Goal: Information Seeking & Learning: Learn about a topic

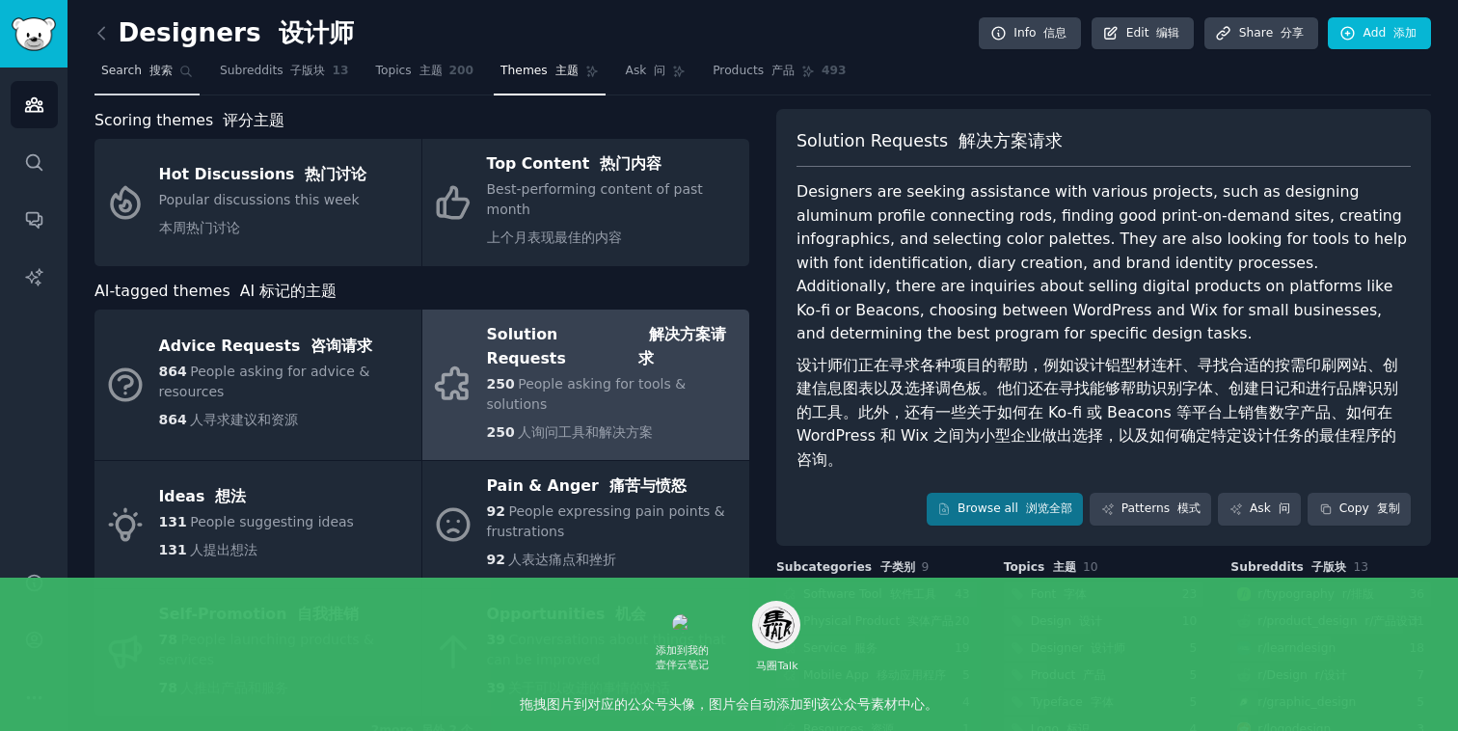
click at [155, 74] on font "搜索" at bounding box center [160, 70] width 23 height 13
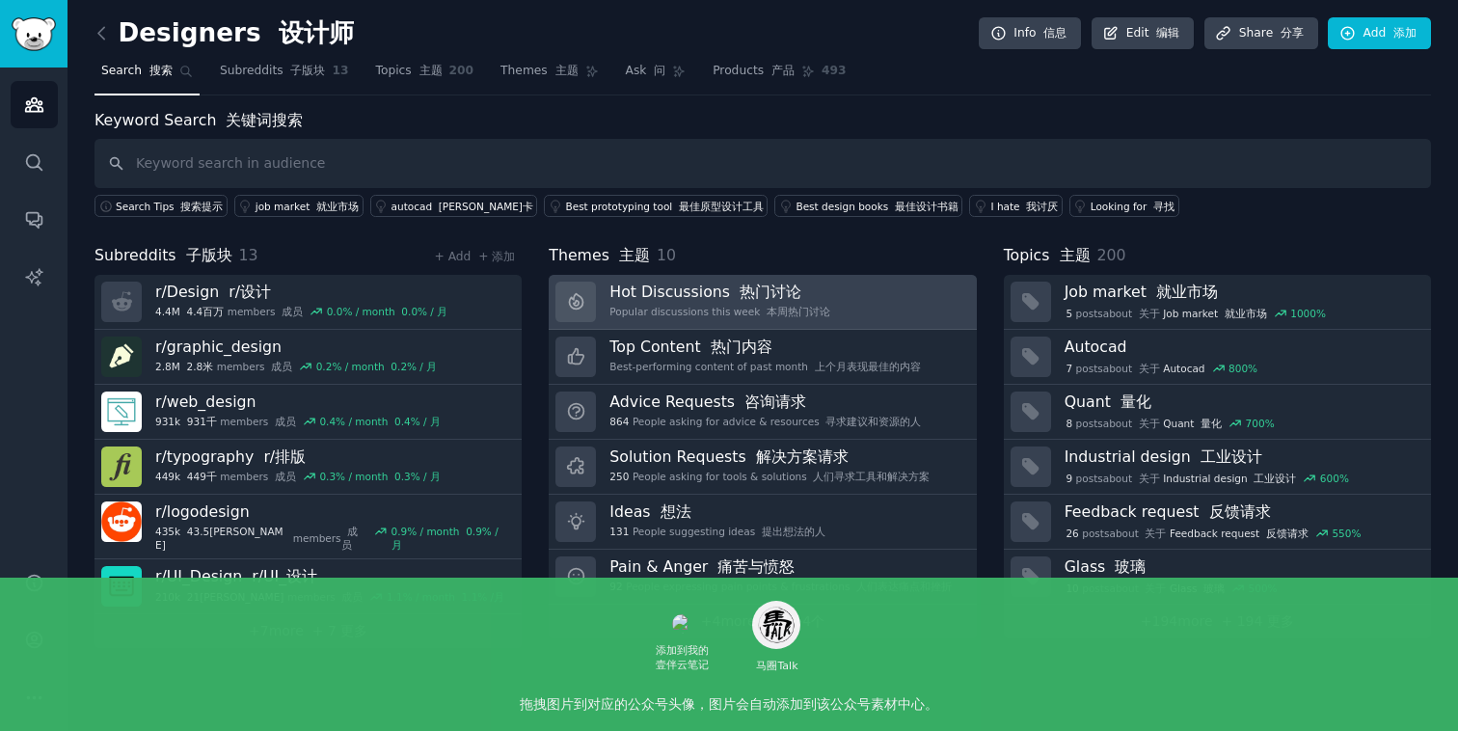
click at [776, 317] on font "本周热门讨论" at bounding box center [795, 311] width 70 height 13
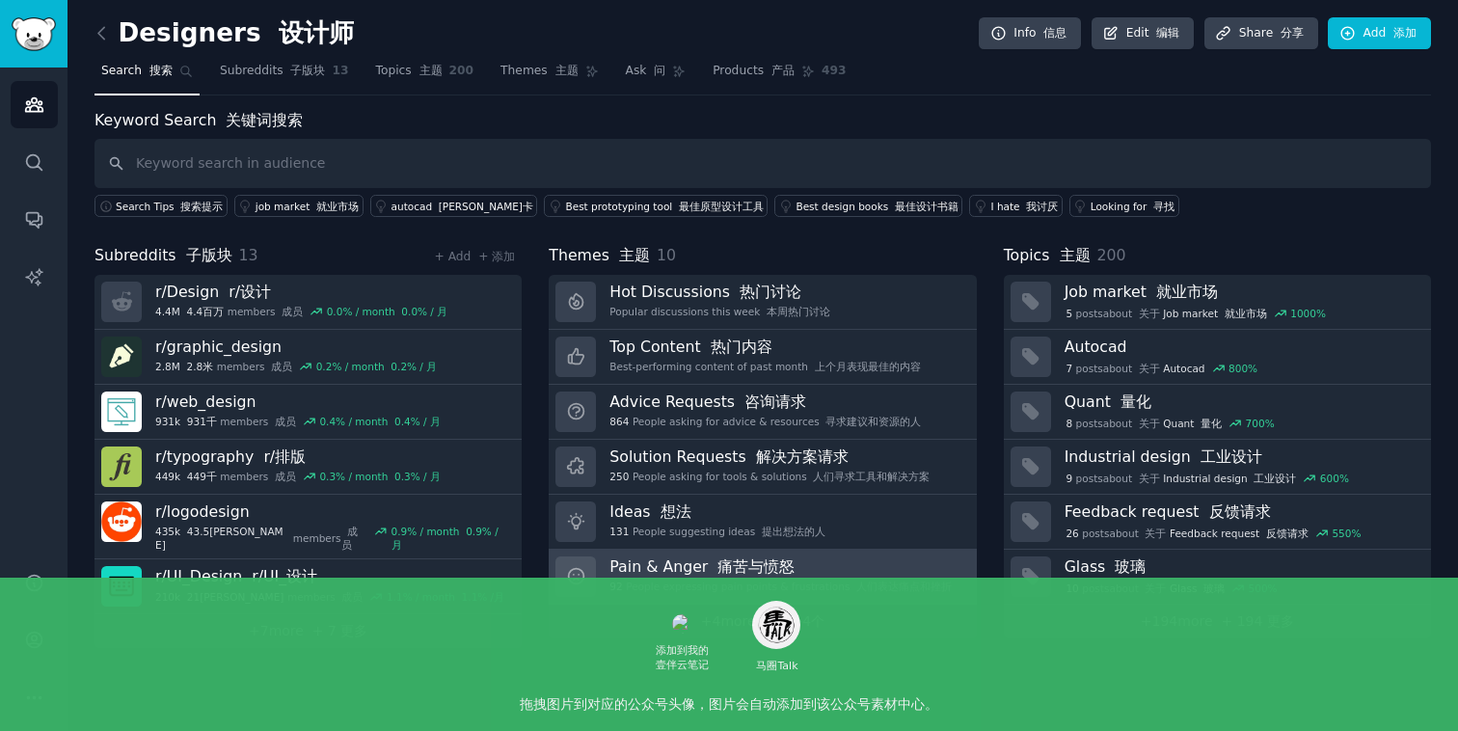
click at [796, 571] on h3 "Pain & [PERSON_NAME] 痛苦与愤怒" at bounding box center [780, 566] width 342 height 20
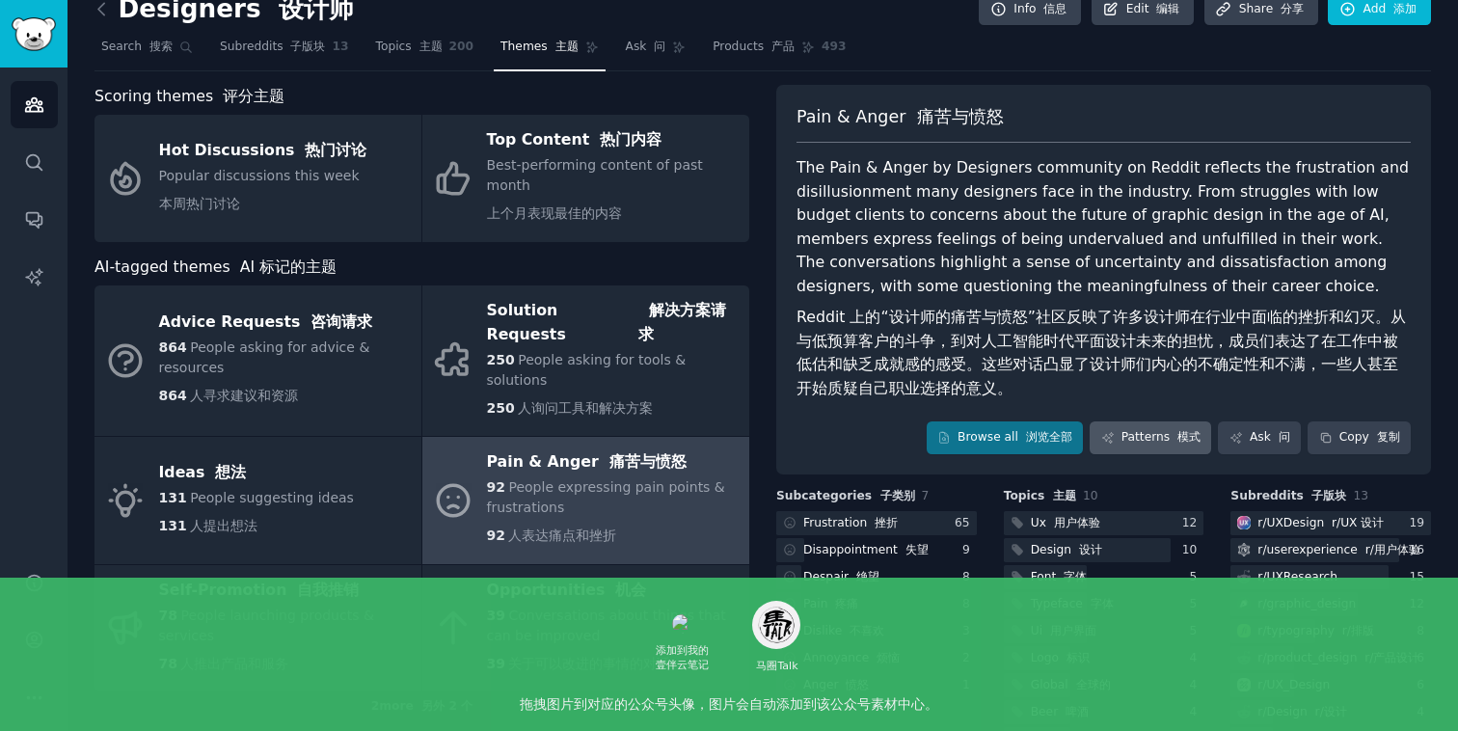
scroll to position [38, 0]
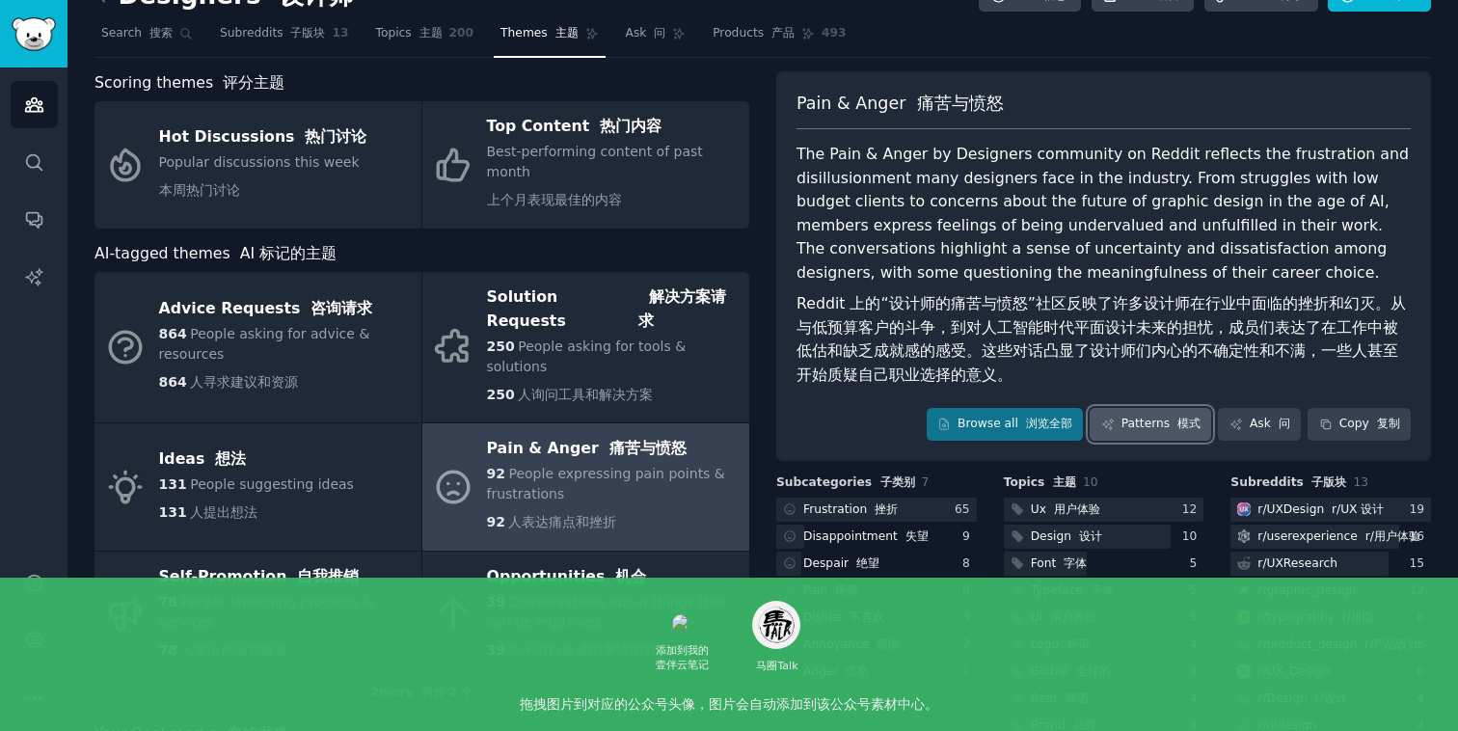
click at [1164, 421] on link "Patterns 模式" at bounding box center [1150, 424] width 121 height 33
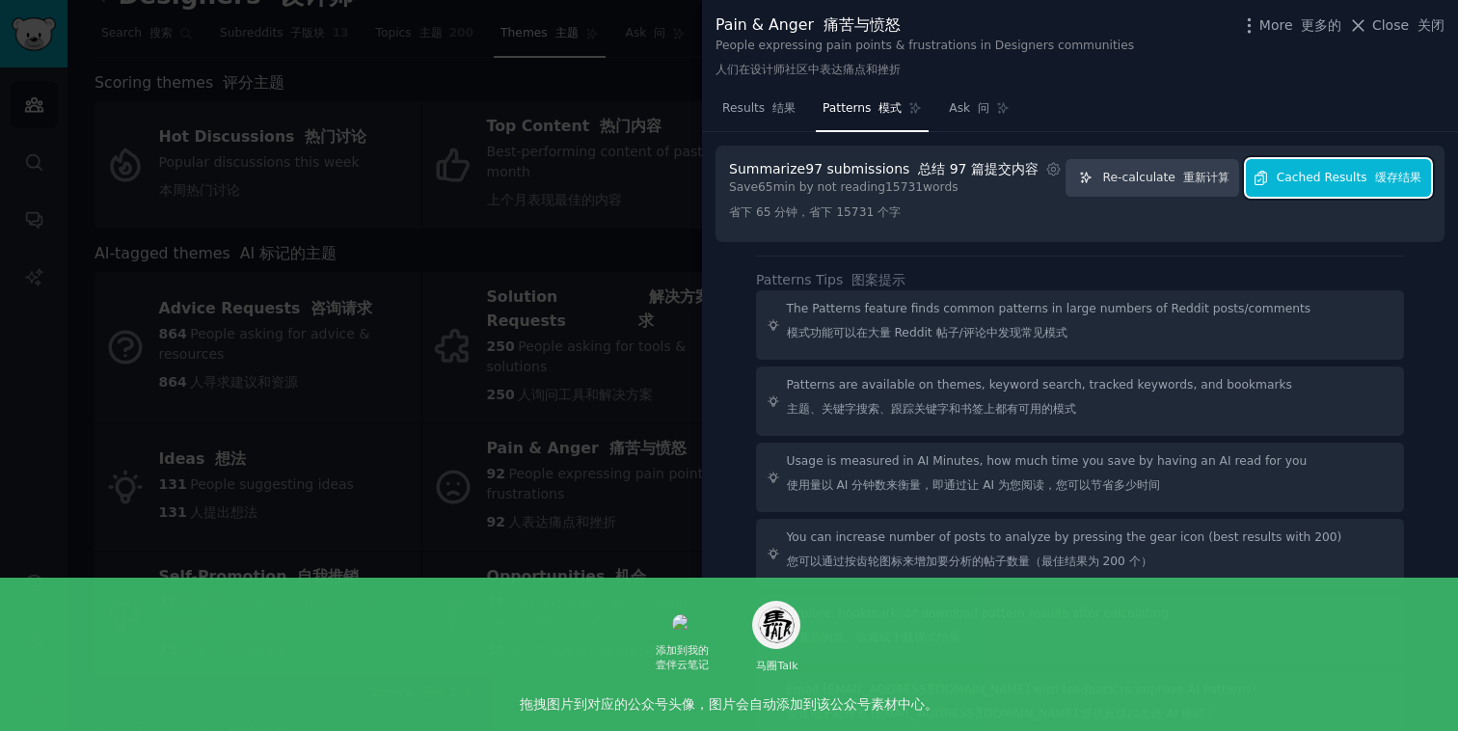
click at [1301, 181] on span "Cached Results 缓存结果" at bounding box center [1349, 178] width 145 height 17
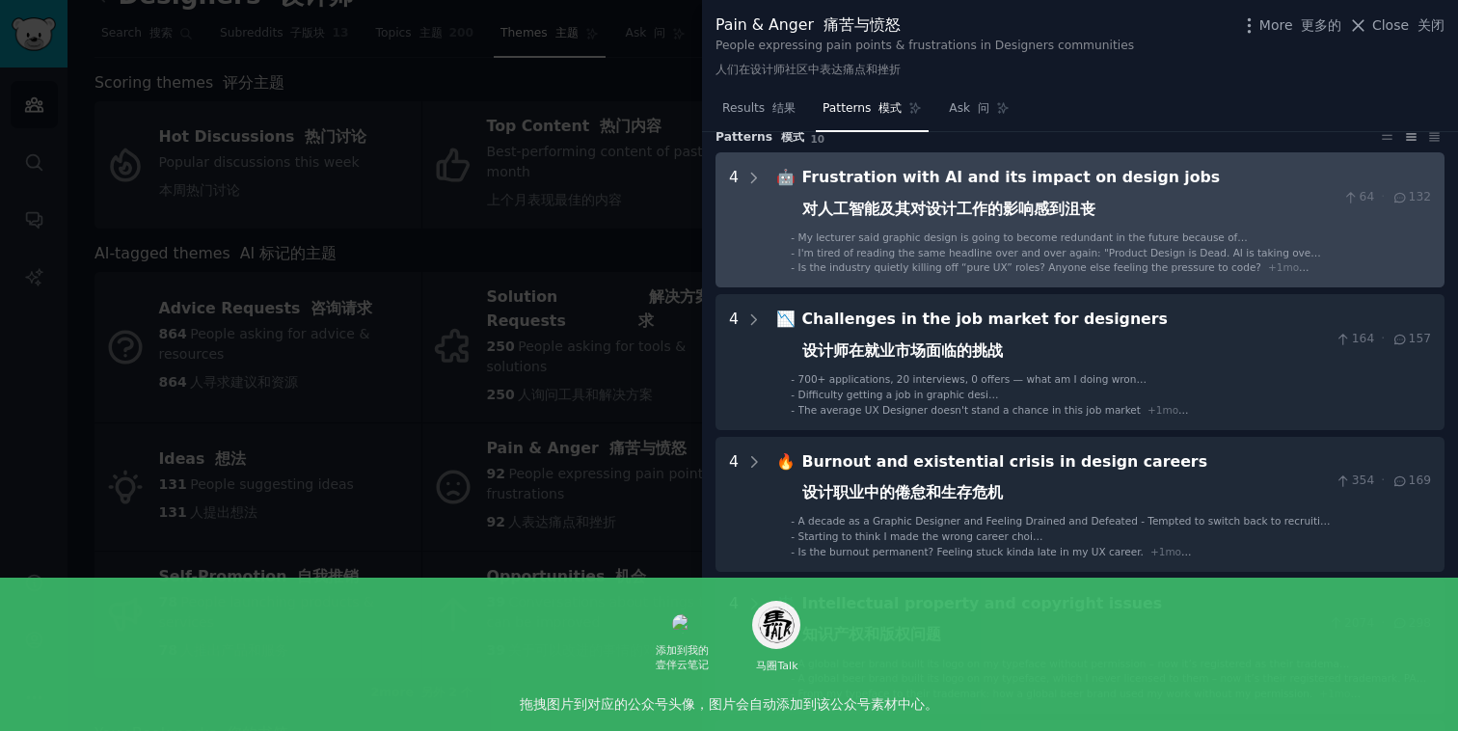
scroll to position [76, 0]
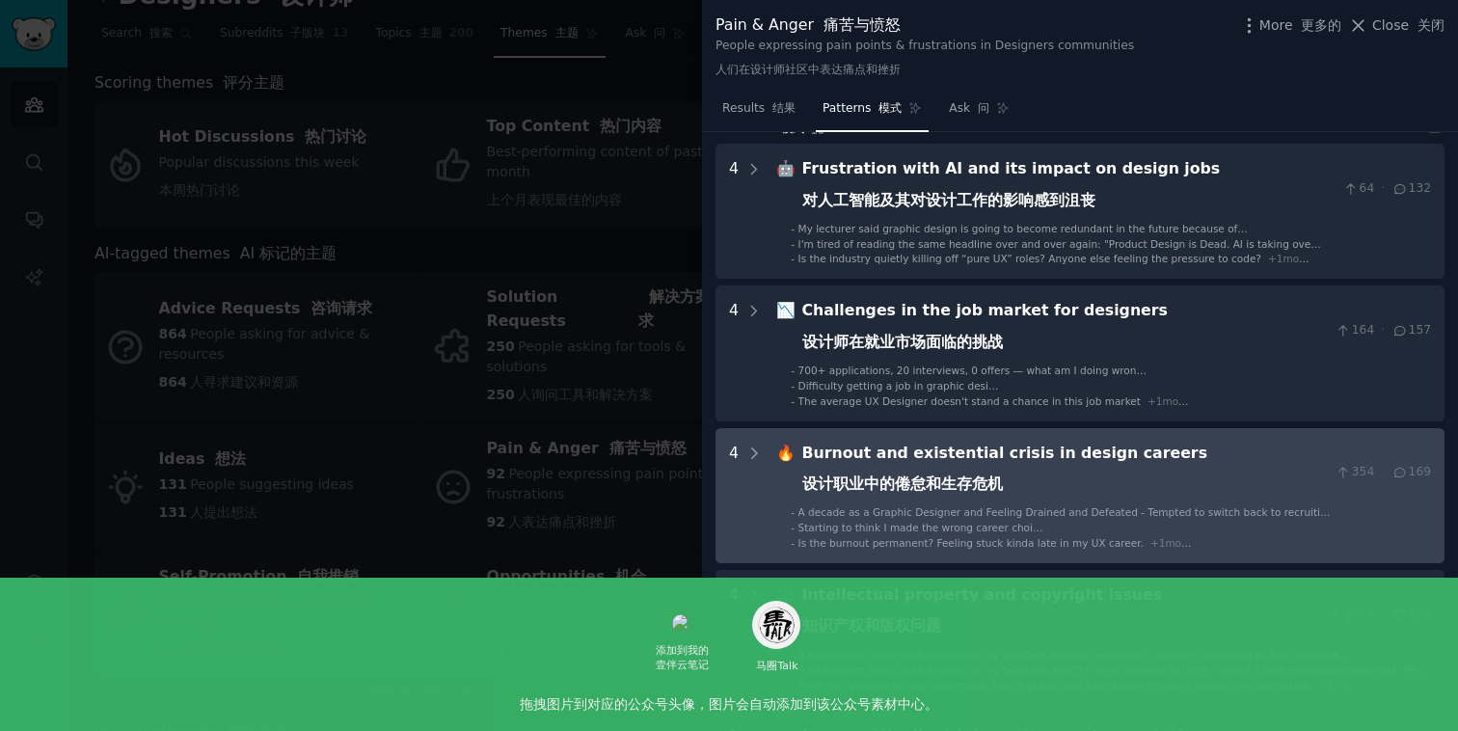
click at [1182, 490] on div "Burnout and existential crisis in design careers 设计职业中的倦怠和生存危机" at bounding box center [1065, 473] width 526 height 63
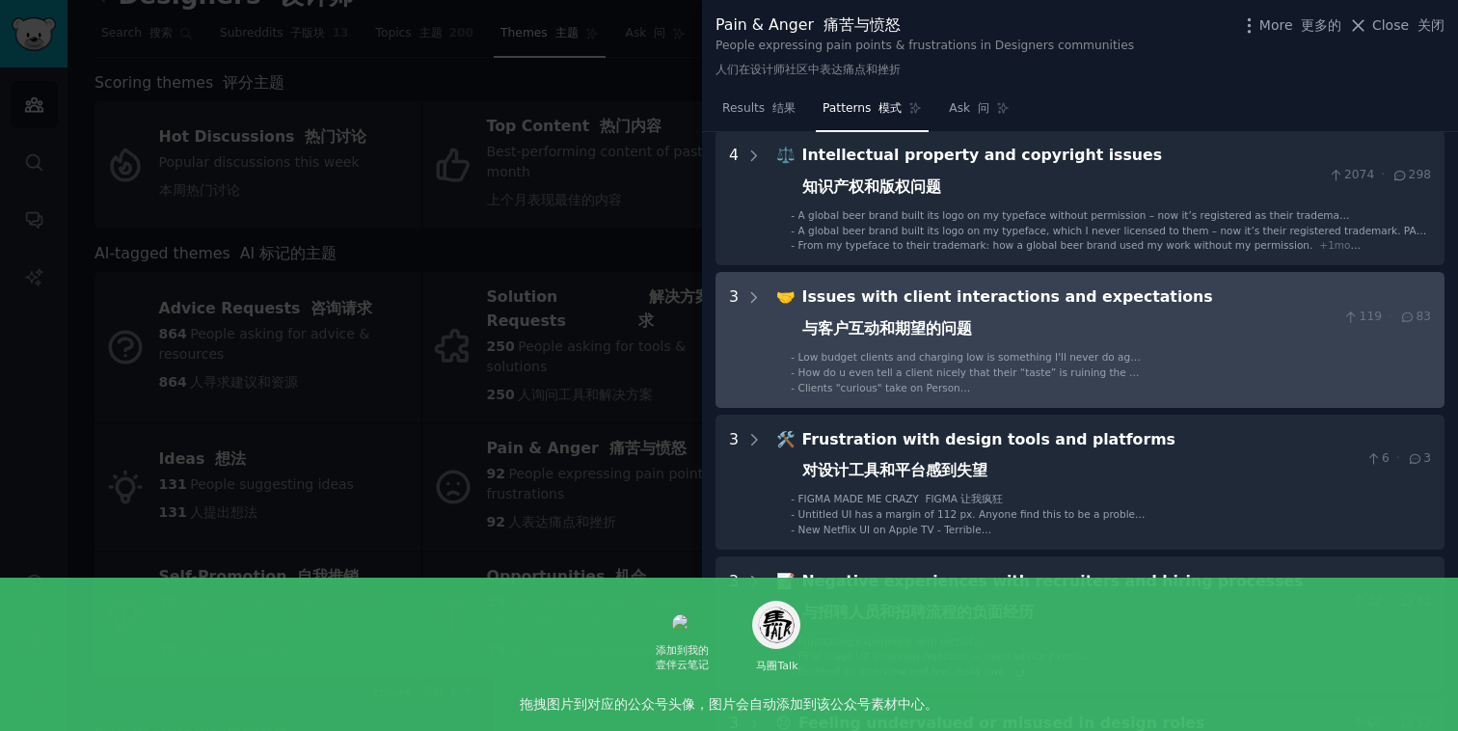
scroll to position [1079, 0]
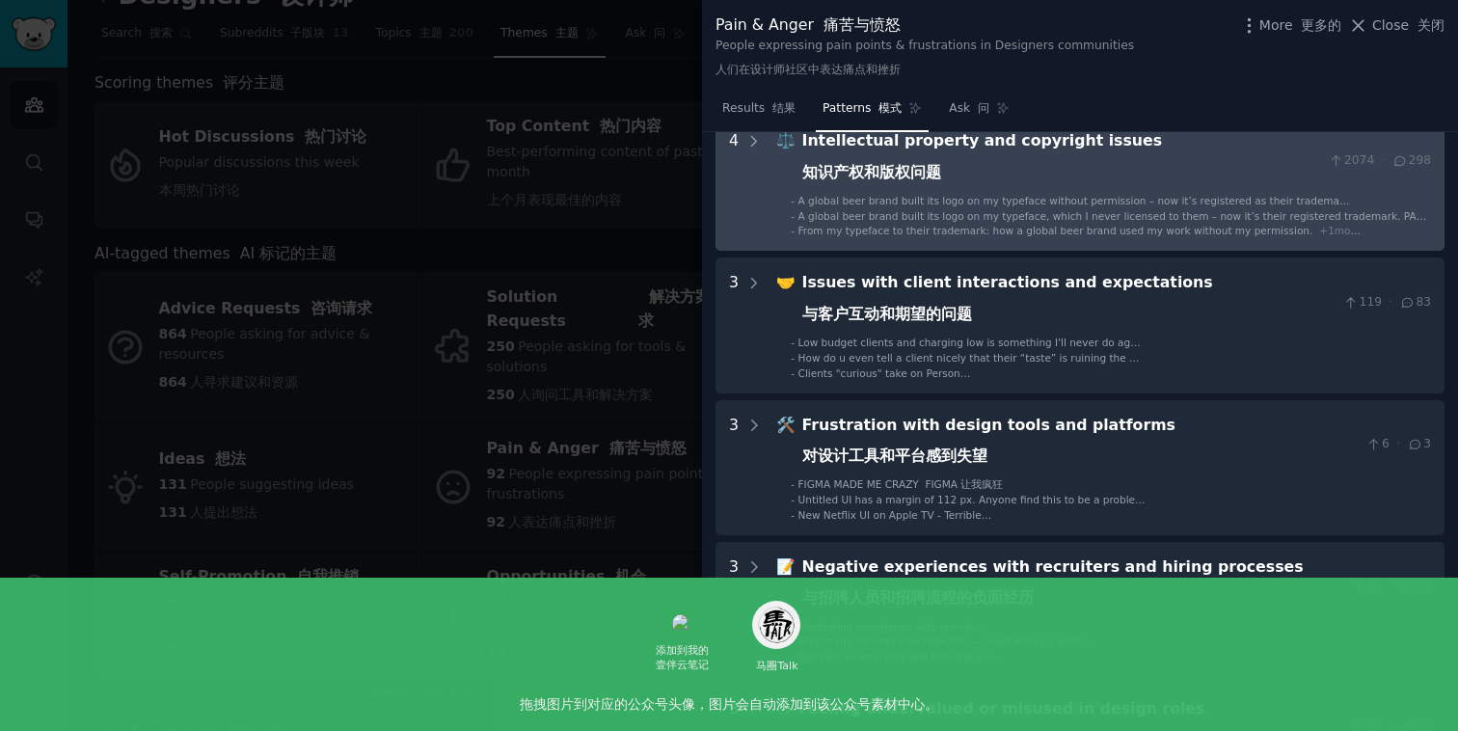
click at [1113, 192] on div "Intellectual property and copyright issues 知识产权和版权问题" at bounding box center [1061, 160] width 519 height 63
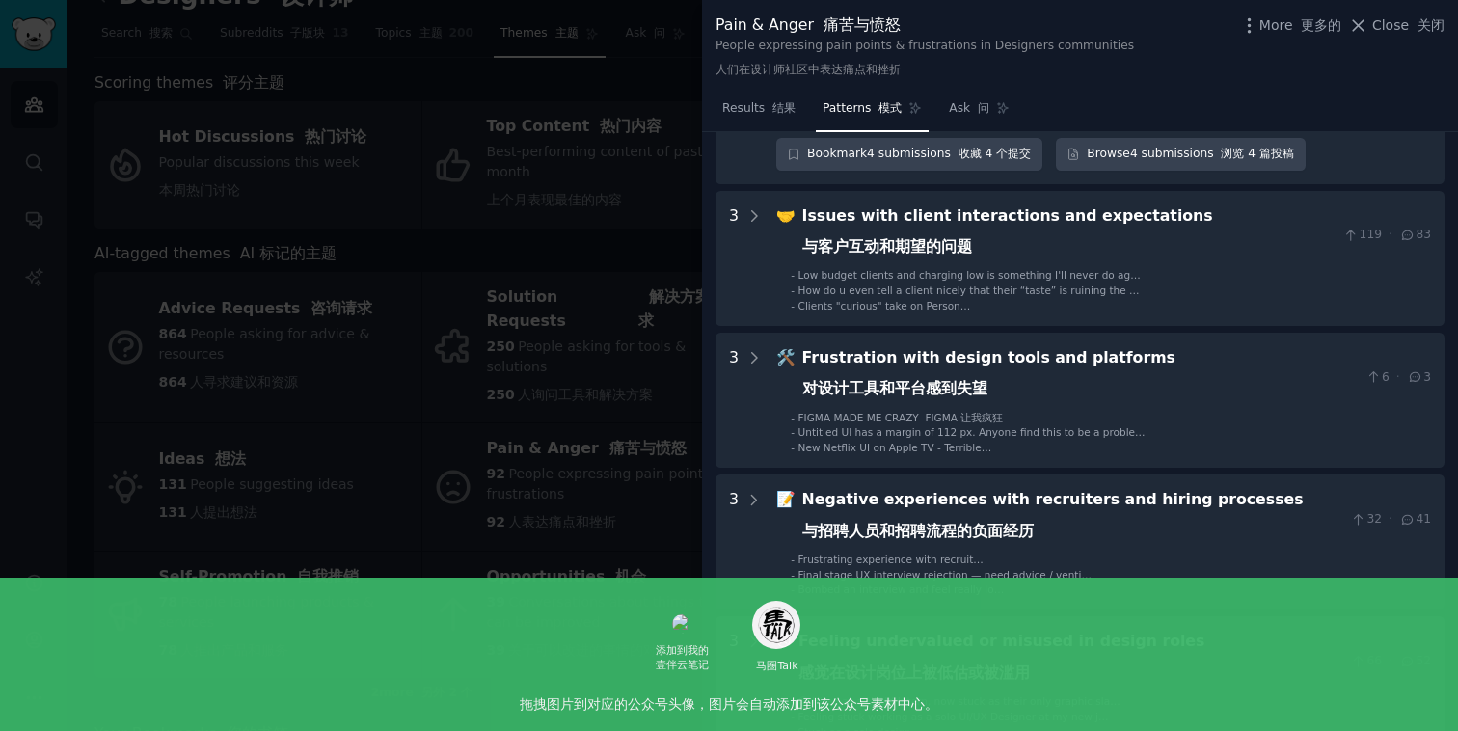
scroll to position [1722, 0]
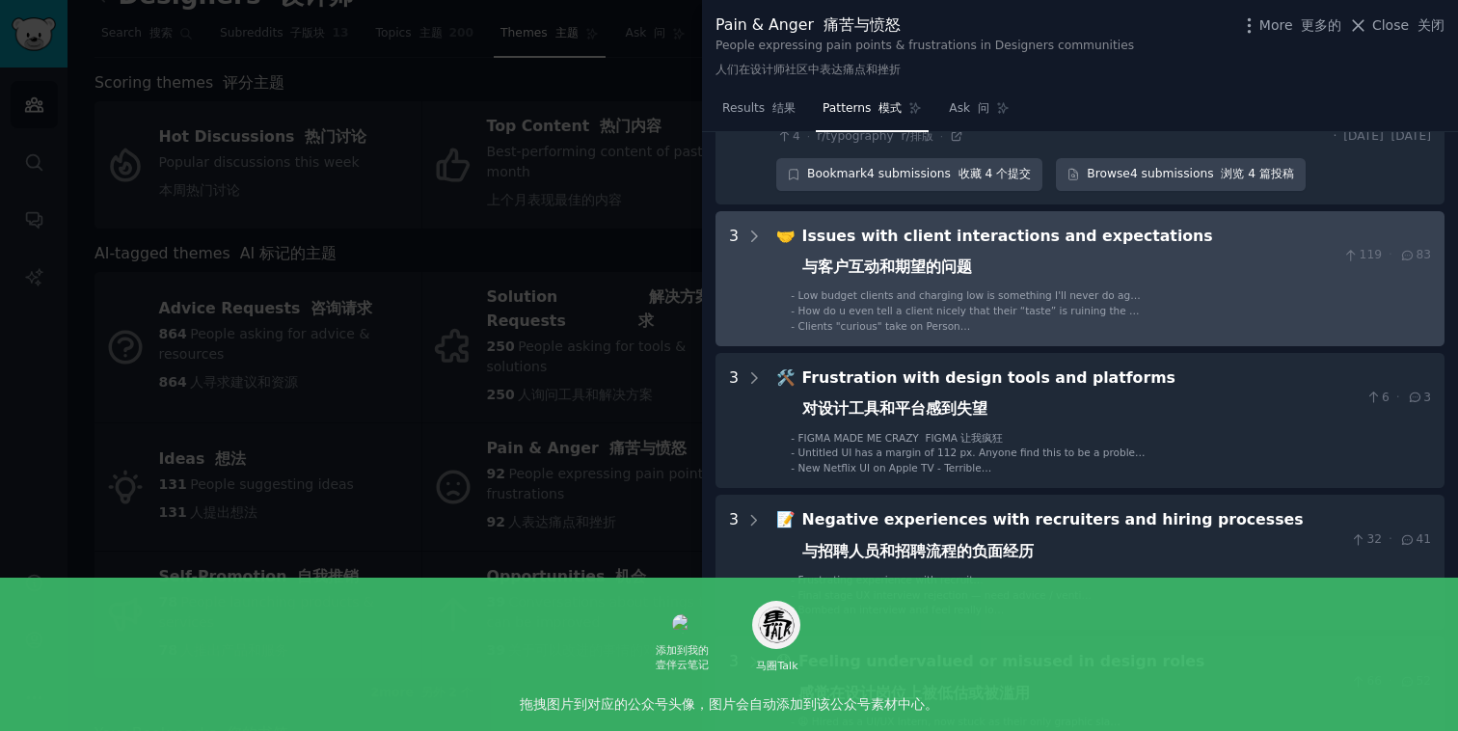
click at [1210, 287] on div "Issues with client interactions and expectations 与客户互动和期望的问题" at bounding box center [1069, 256] width 534 height 63
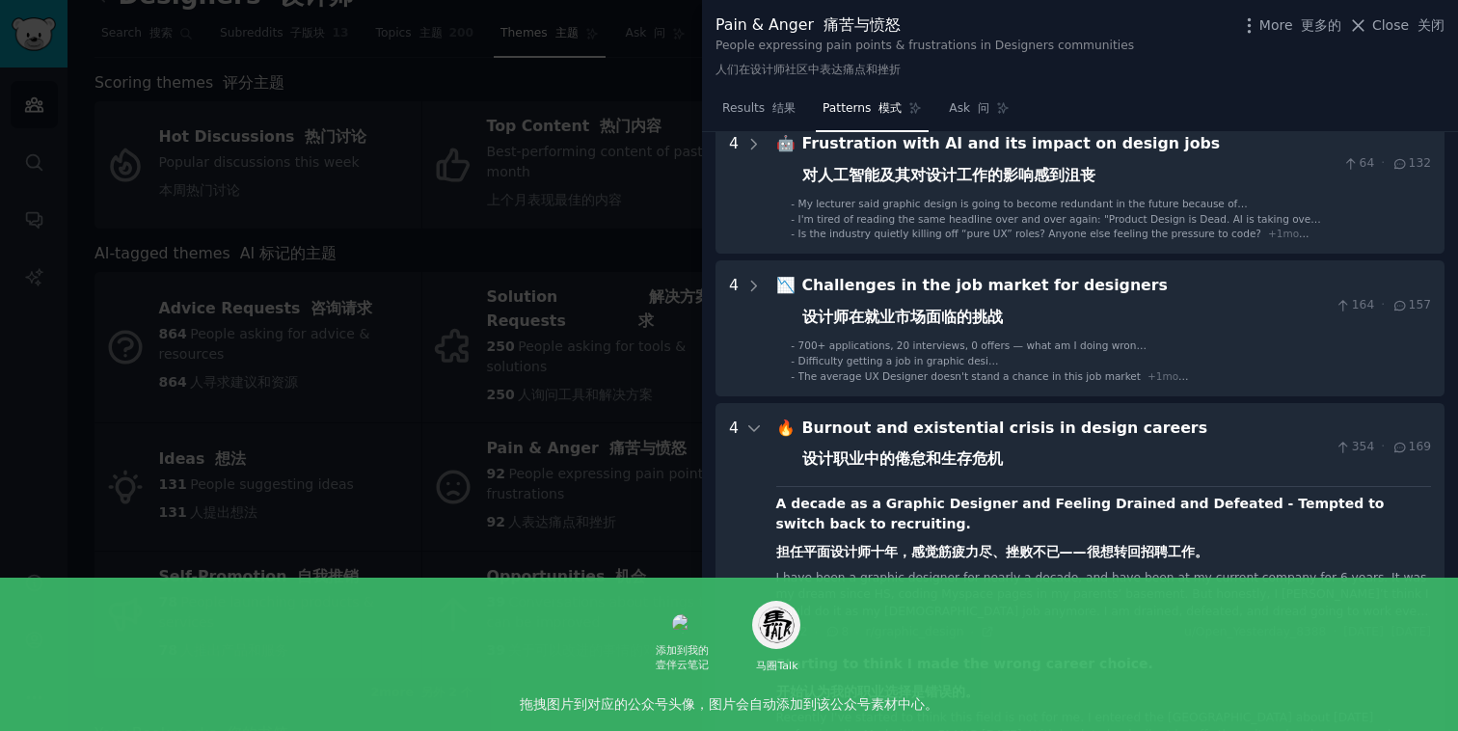
scroll to position [0, 0]
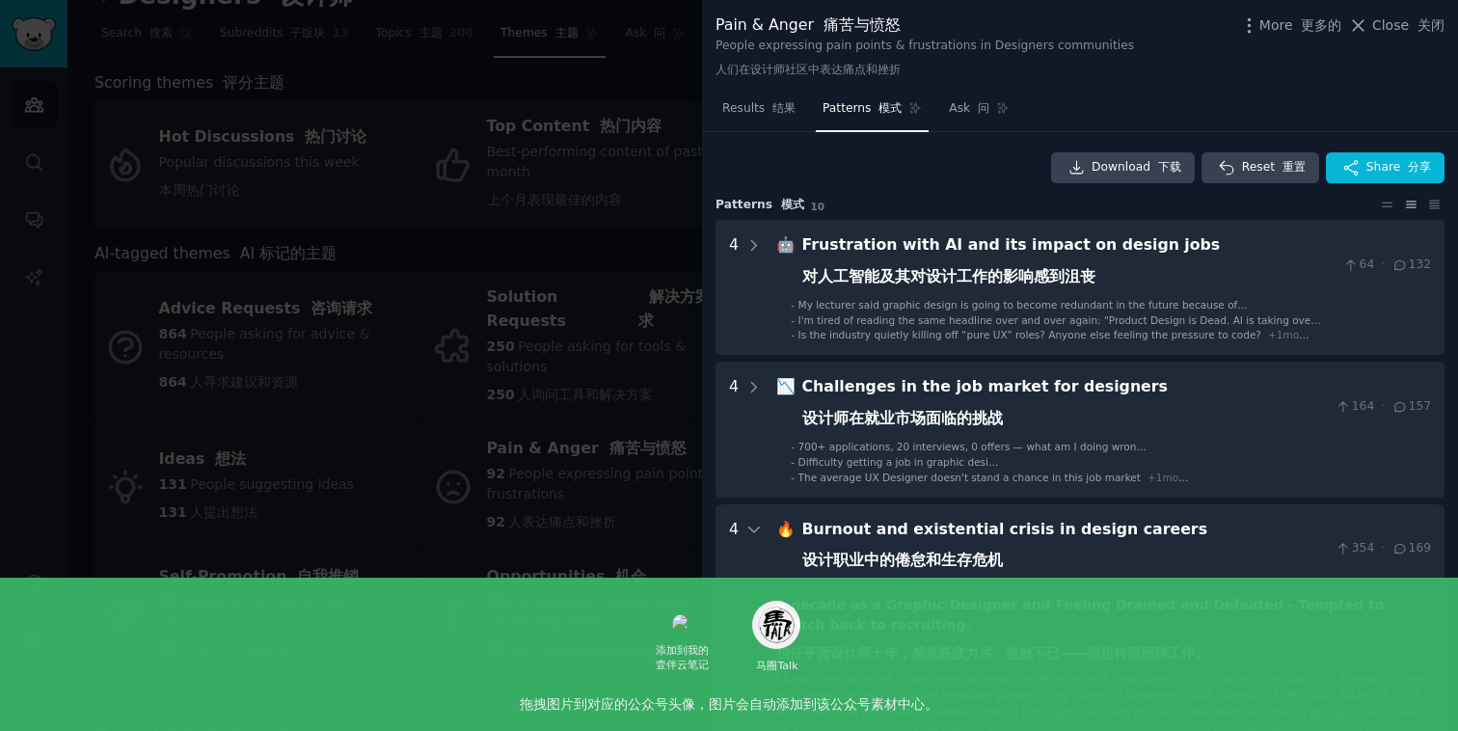
click at [619, 239] on div at bounding box center [729, 365] width 1458 height 731
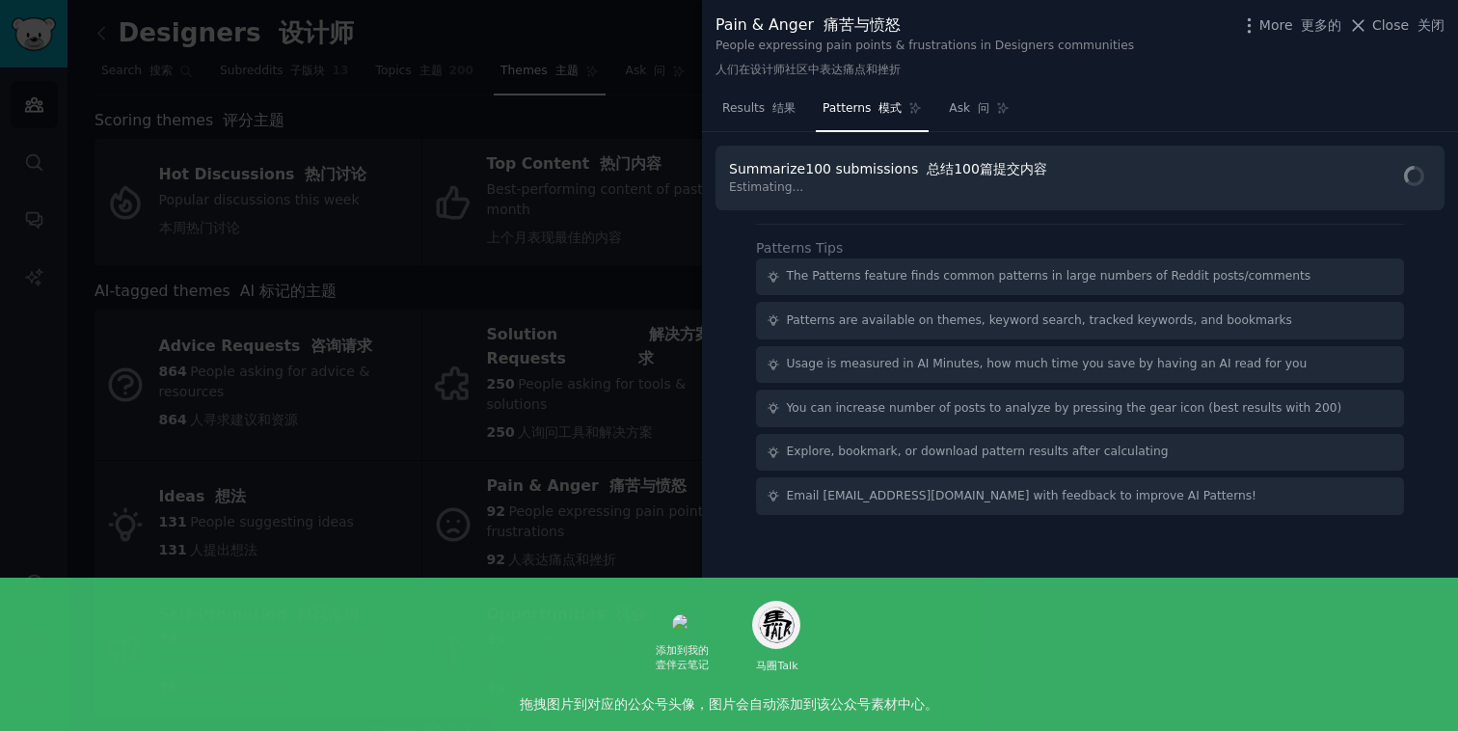
click at [494, 401] on div at bounding box center [729, 365] width 1458 height 731
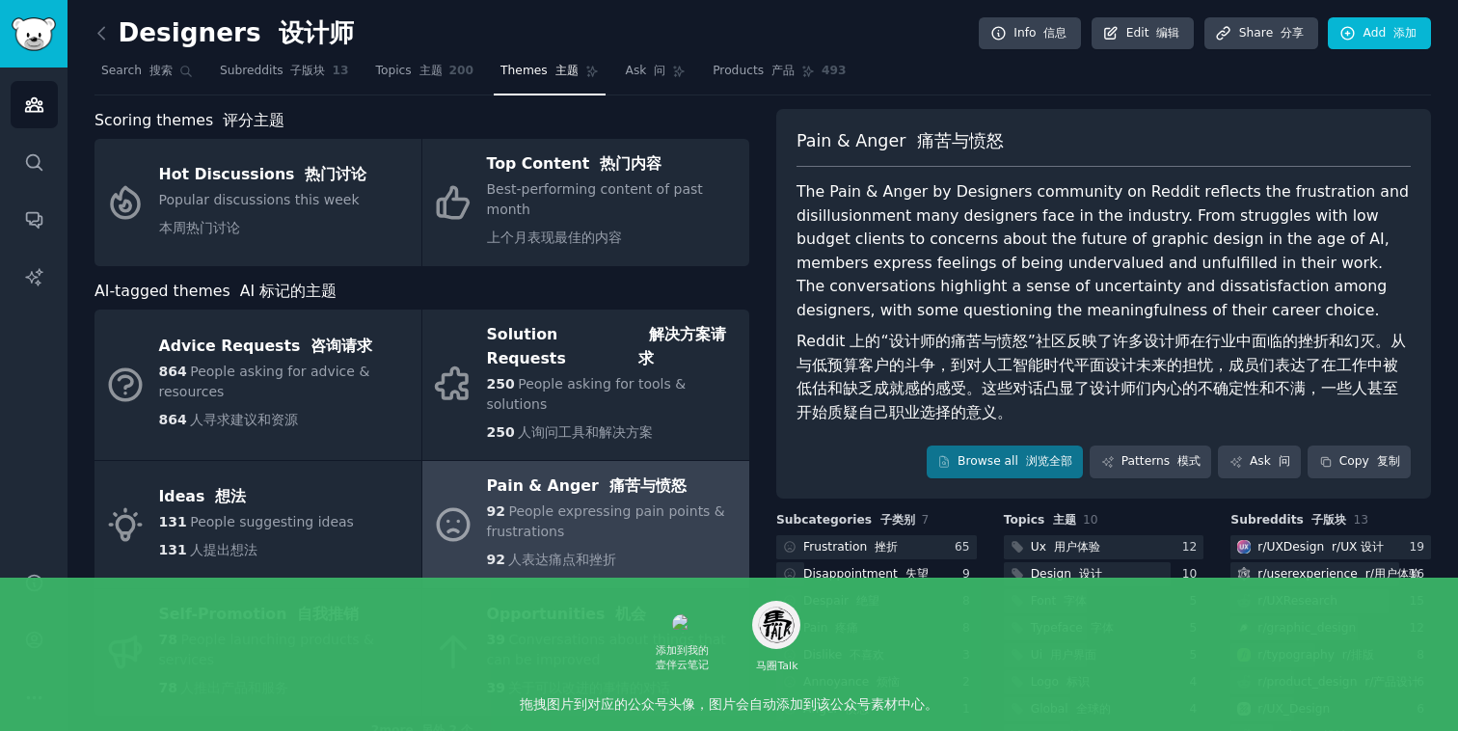
click at [107, 46] on link at bounding box center [106, 33] width 24 height 31
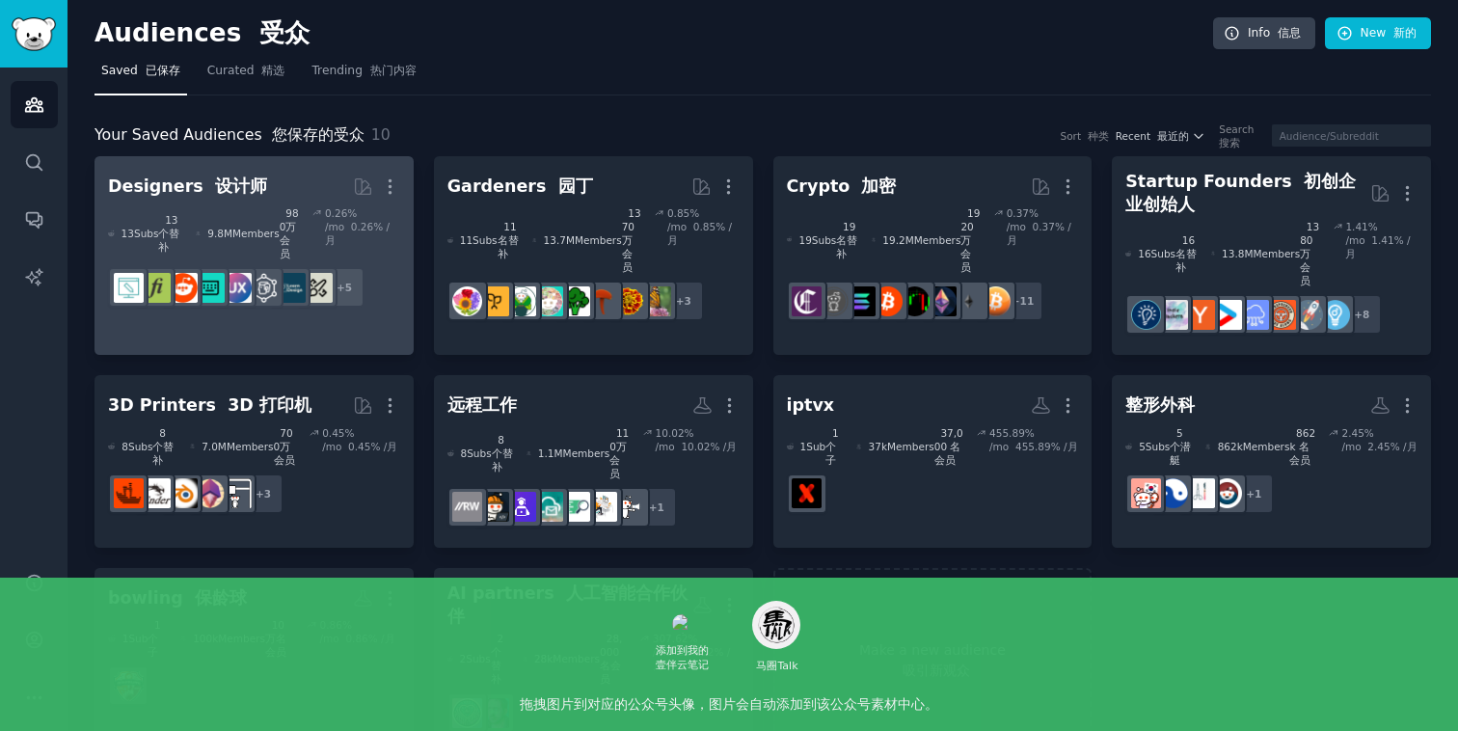
click at [314, 180] on h2 "Designers 设计师 More" at bounding box center [254, 187] width 292 height 34
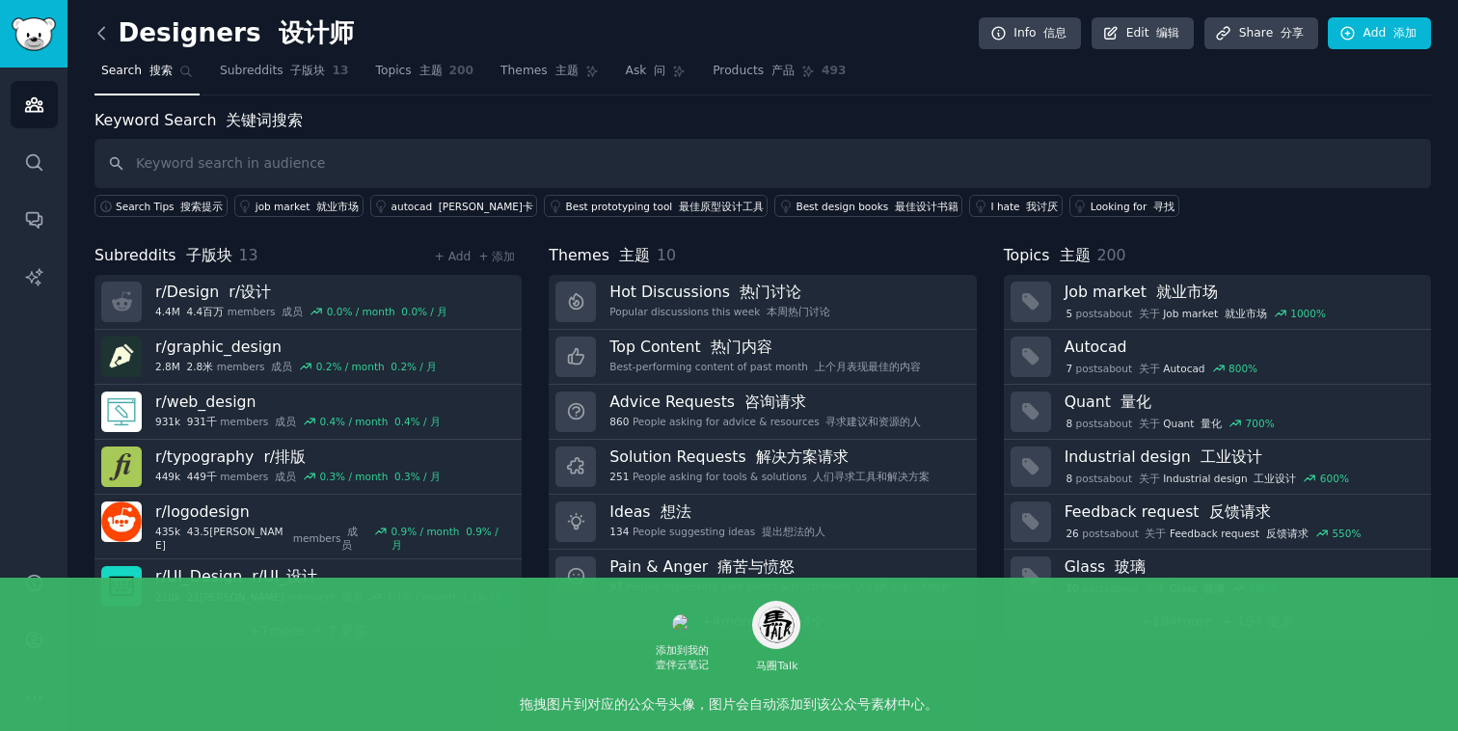
click at [98, 26] on icon at bounding box center [102, 33] width 20 height 20
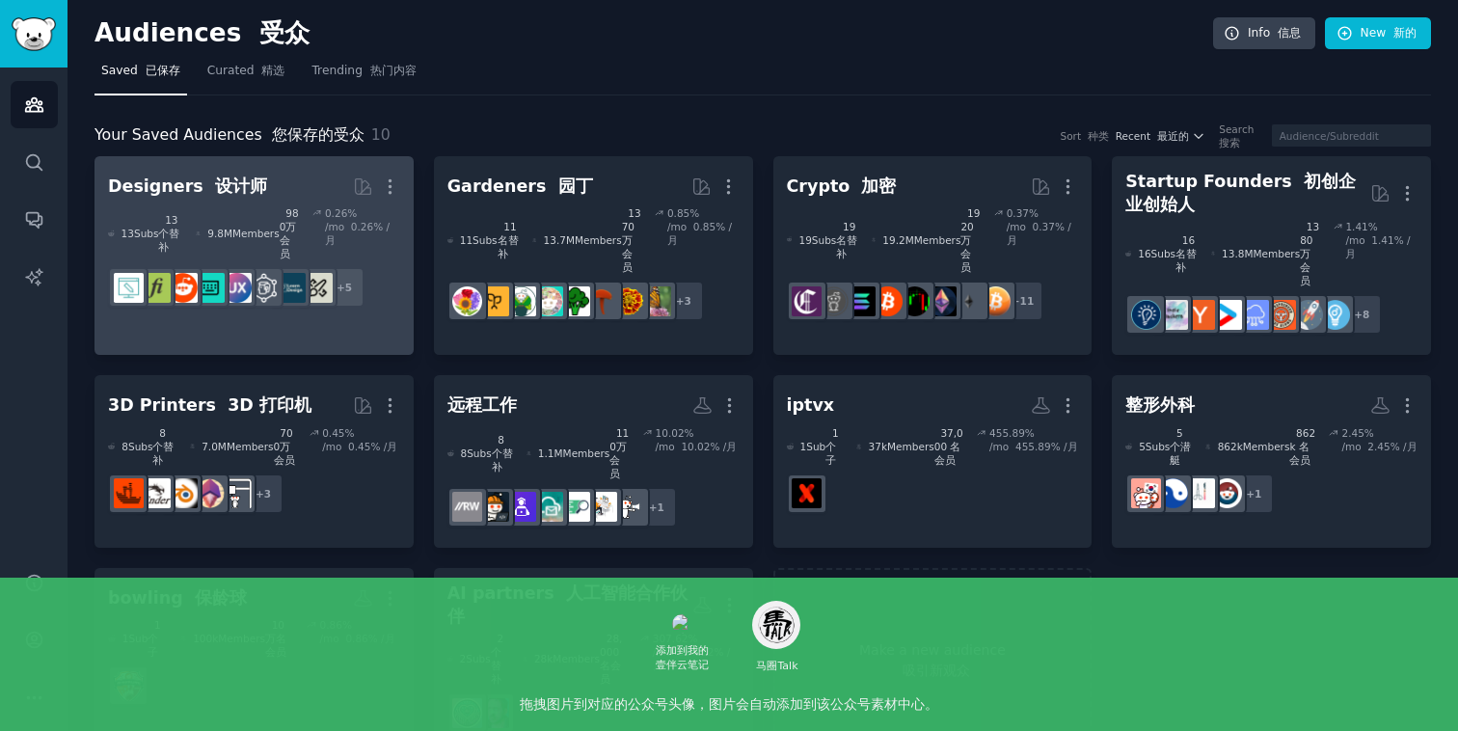
click at [356, 301] on link "Designers 设计师 More 13 Sub s 13个替补 9.8M Members 980万会员 0.26 % /mo 0.26% /月 + 5" at bounding box center [253, 256] width 319 height 200
click at [309, 295] on link "Designers 设计师 More 13 Sub s 13个替补 9.8M Members 980万会员 0.26 % /mo 0.26% /月 r/UX_…" at bounding box center [253, 256] width 319 height 200
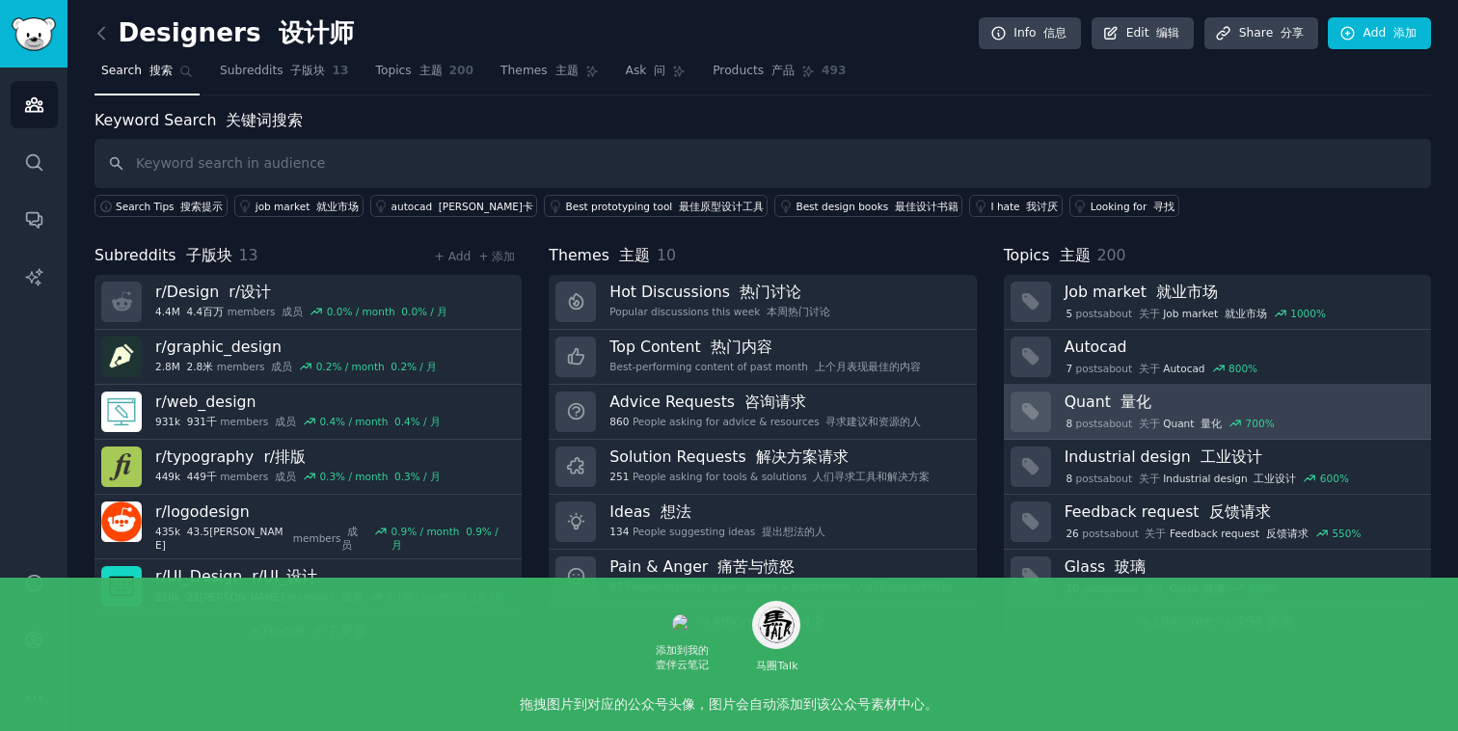
click at [1281, 409] on h3 "Quant 量化" at bounding box center [1240, 401] width 353 height 20
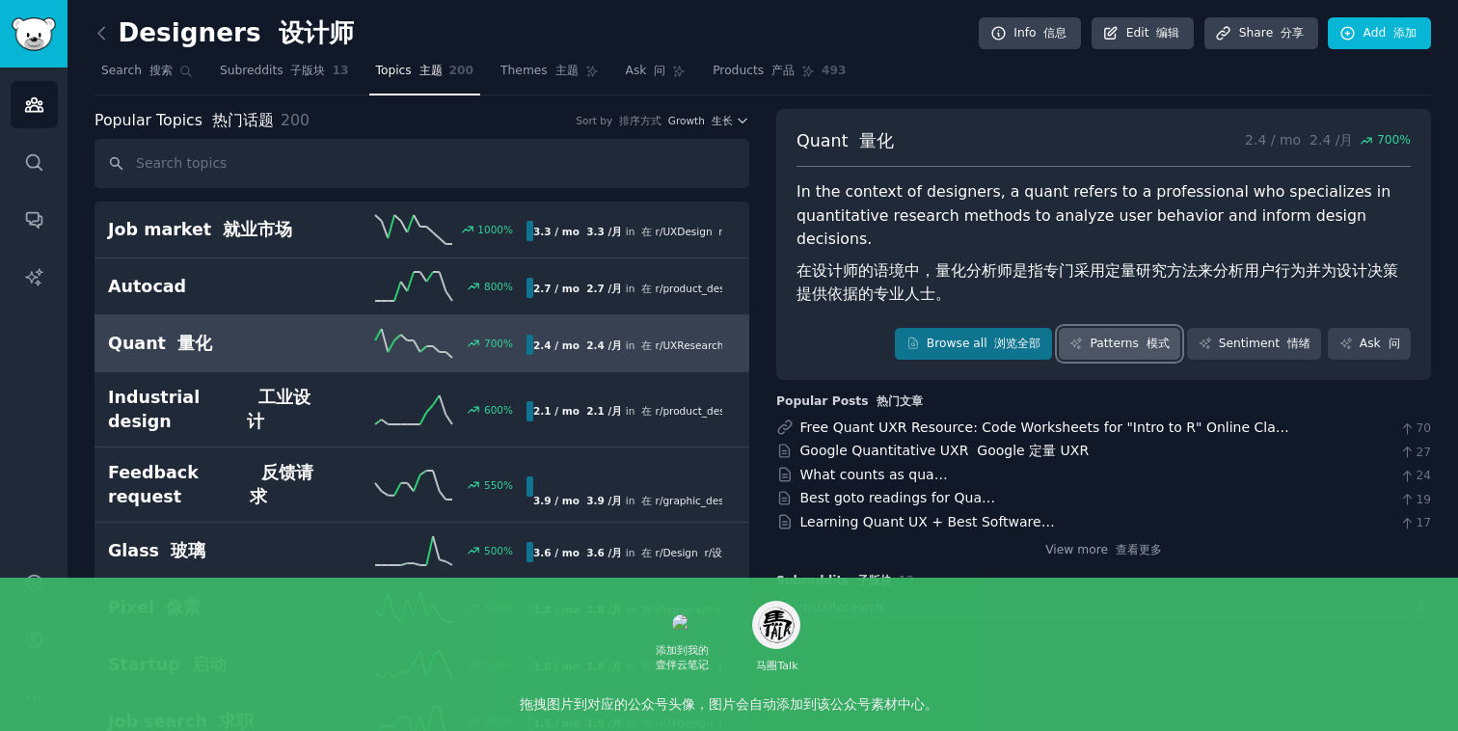
click at [1094, 328] on link "Patterns 模式" at bounding box center [1119, 344] width 121 height 33
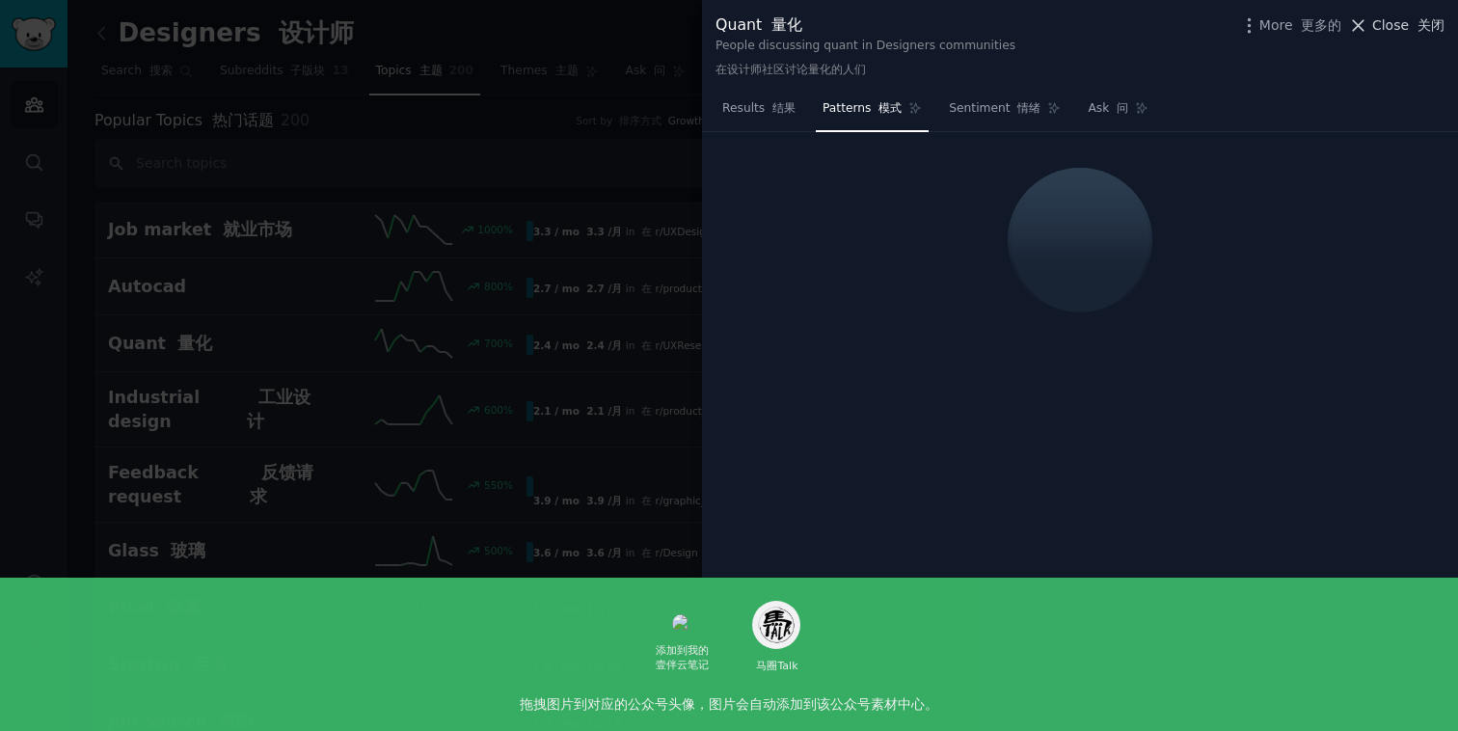
click at [1421, 22] on font "关闭" at bounding box center [1430, 24] width 27 height 15
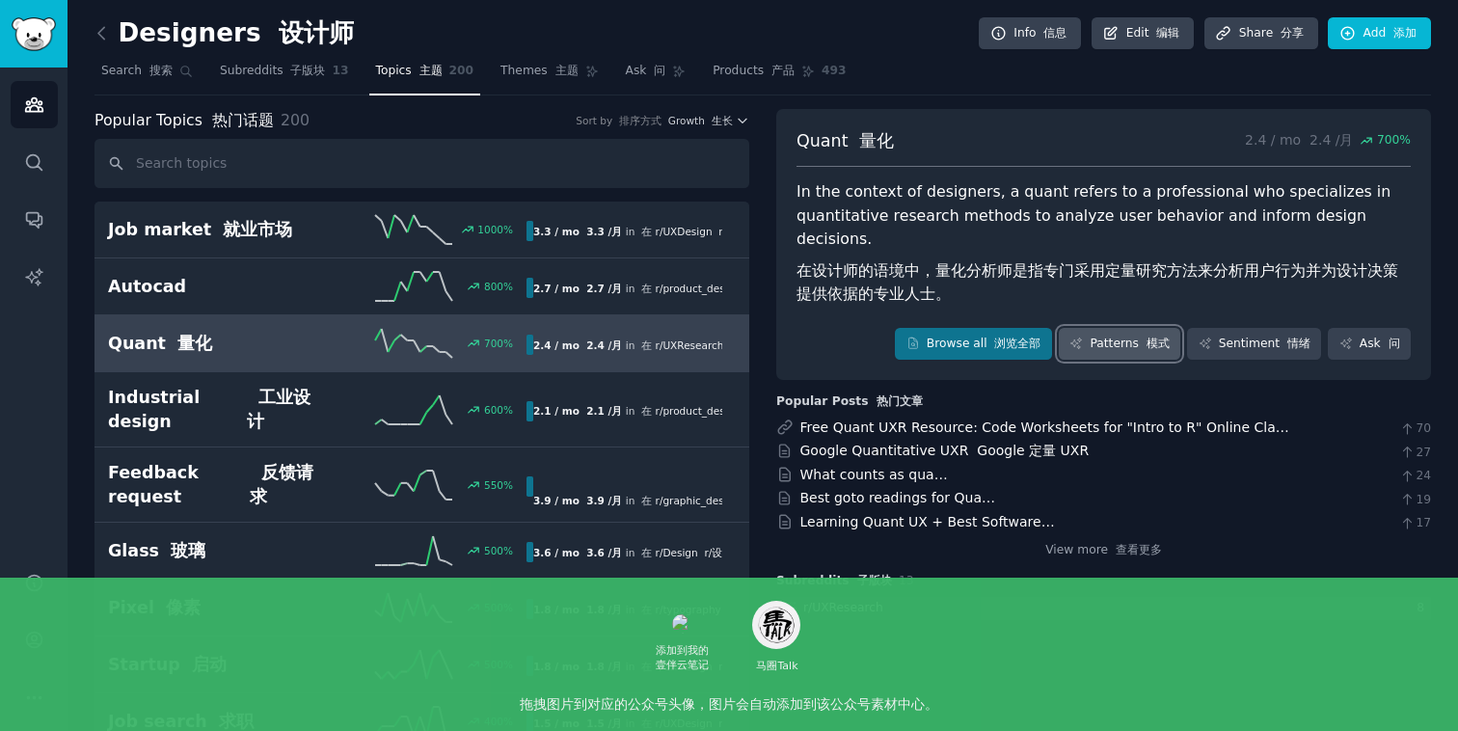
click at [1134, 328] on link "Patterns 模式" at bounding box center [1119, 344] width 121 height 33
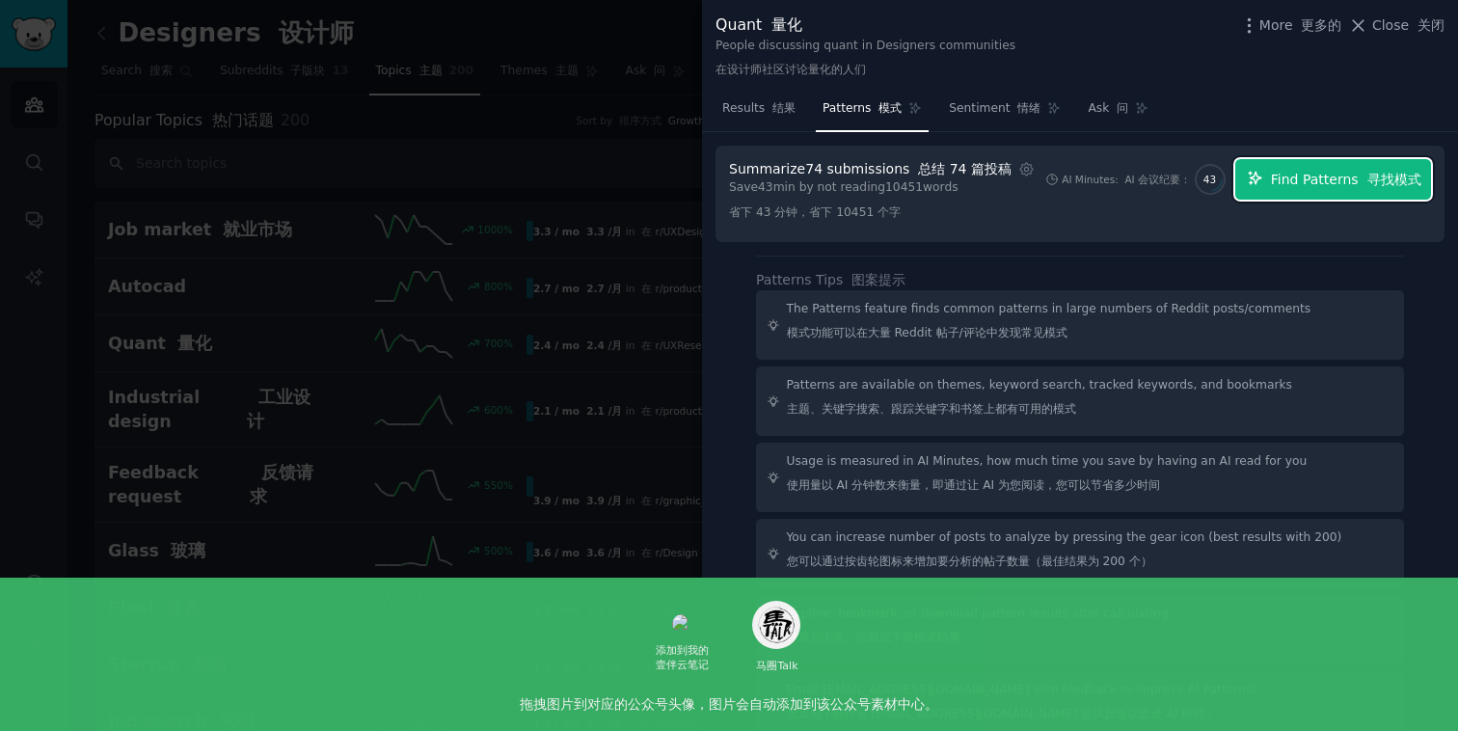
click at [1295, 165] on button "Find Patterns 寻找模式" at bounding box center [1333, 179] width 196 height 40
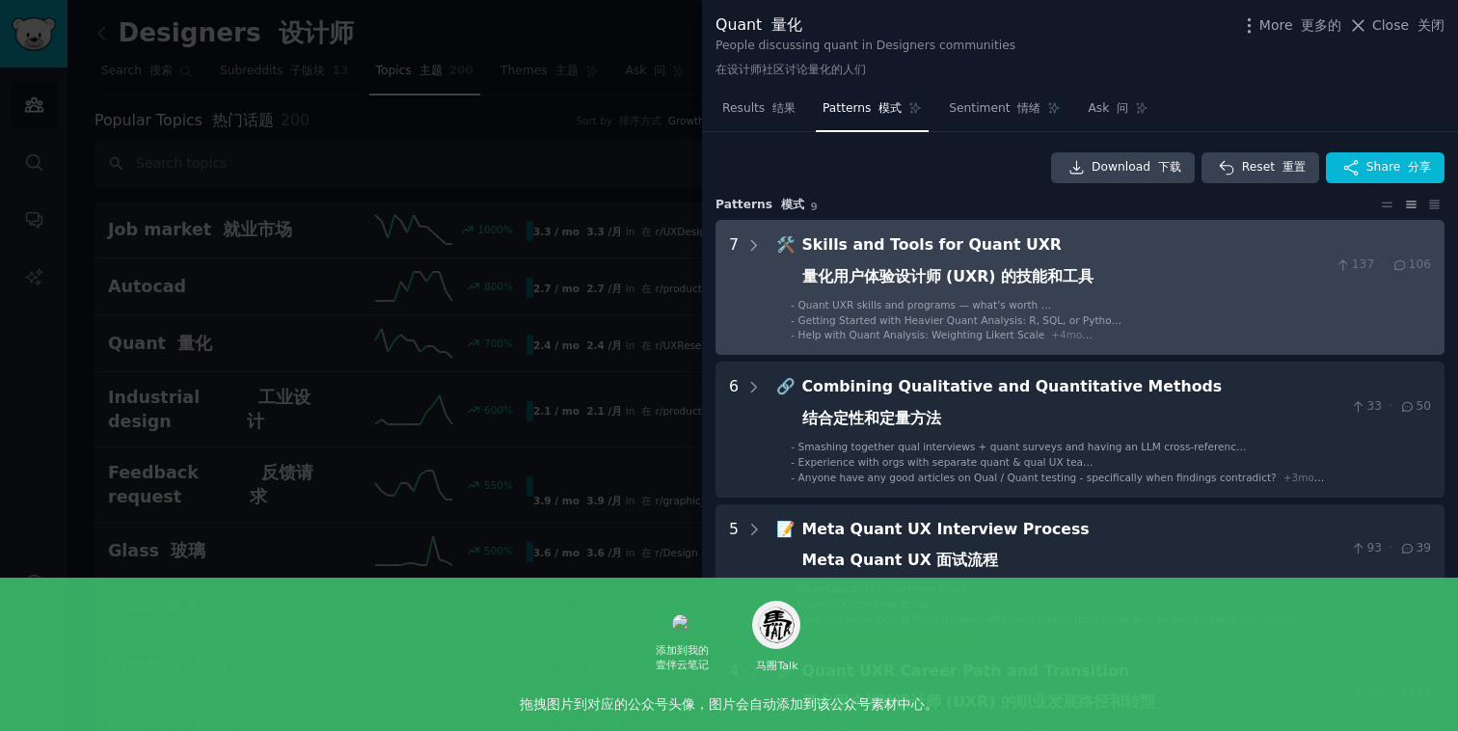
click at [1193, 300] on li "- Quant UXR skills and programs — what’s worth it? 量化 UXR 技能和程序——有什么价值？" at bounding box center [1111, 304] width 640 height 13
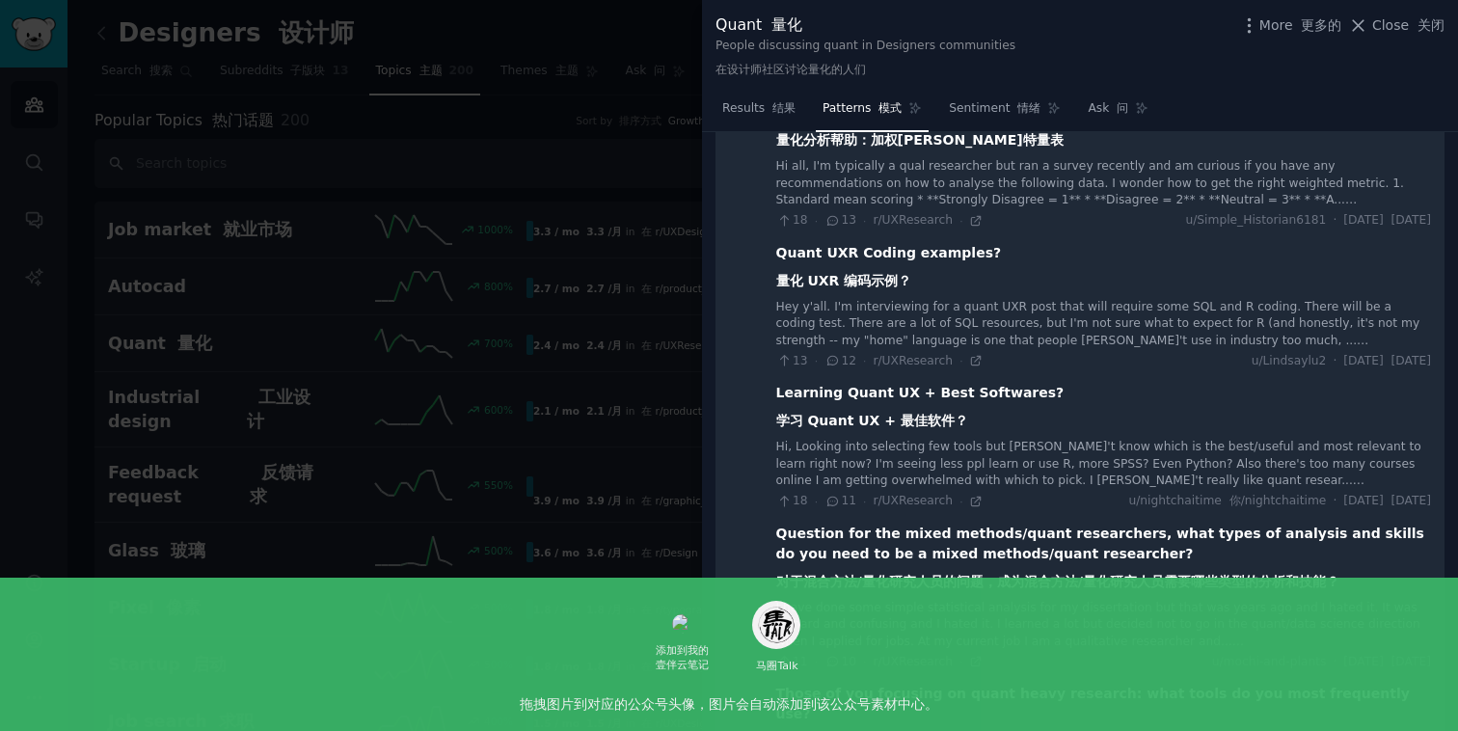
scroll to position [490, 0]
click at [956, 420] on div "Learning Quant UX + Best Softwares? 学习 Quant UX + 最佳软件？" at bounding box center [920, 410] width 288 height 56
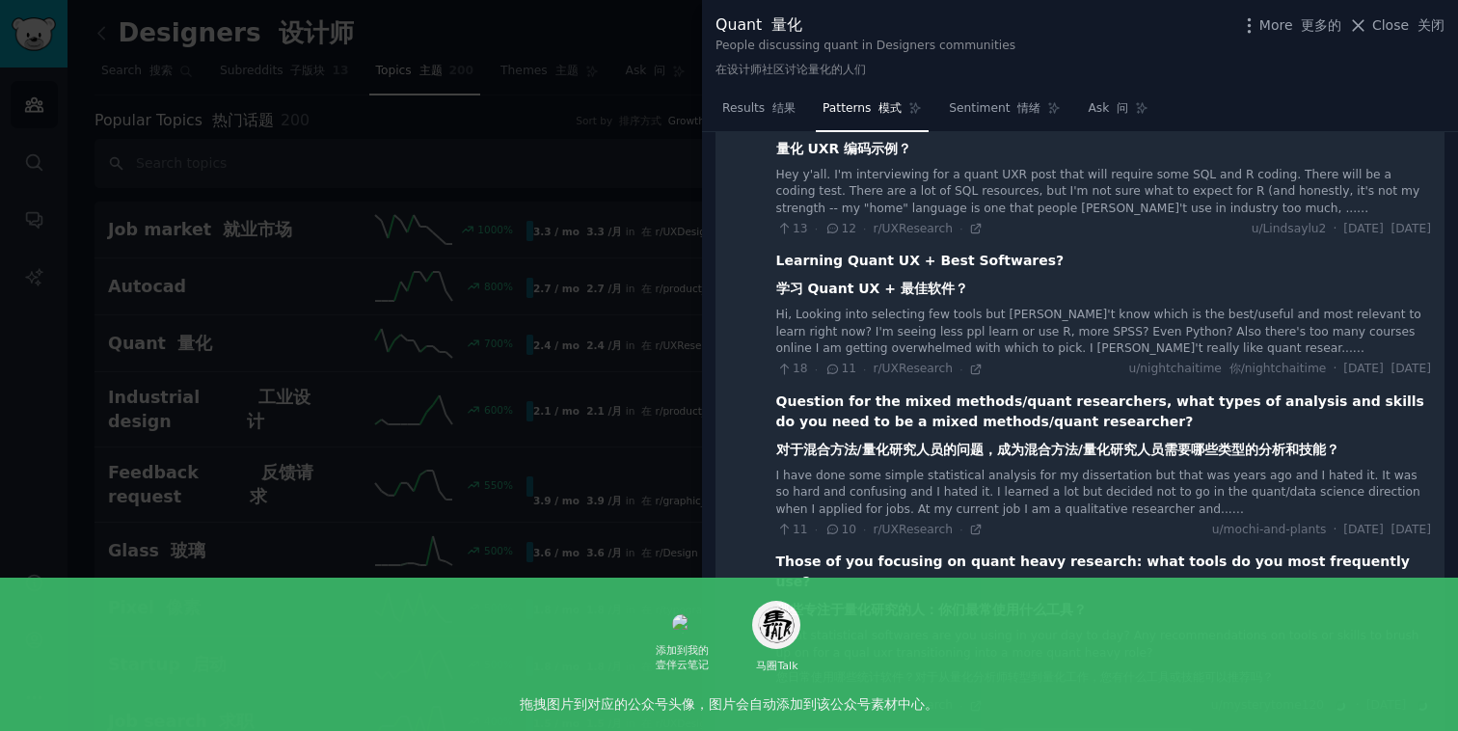
scroll to position [670, 0]
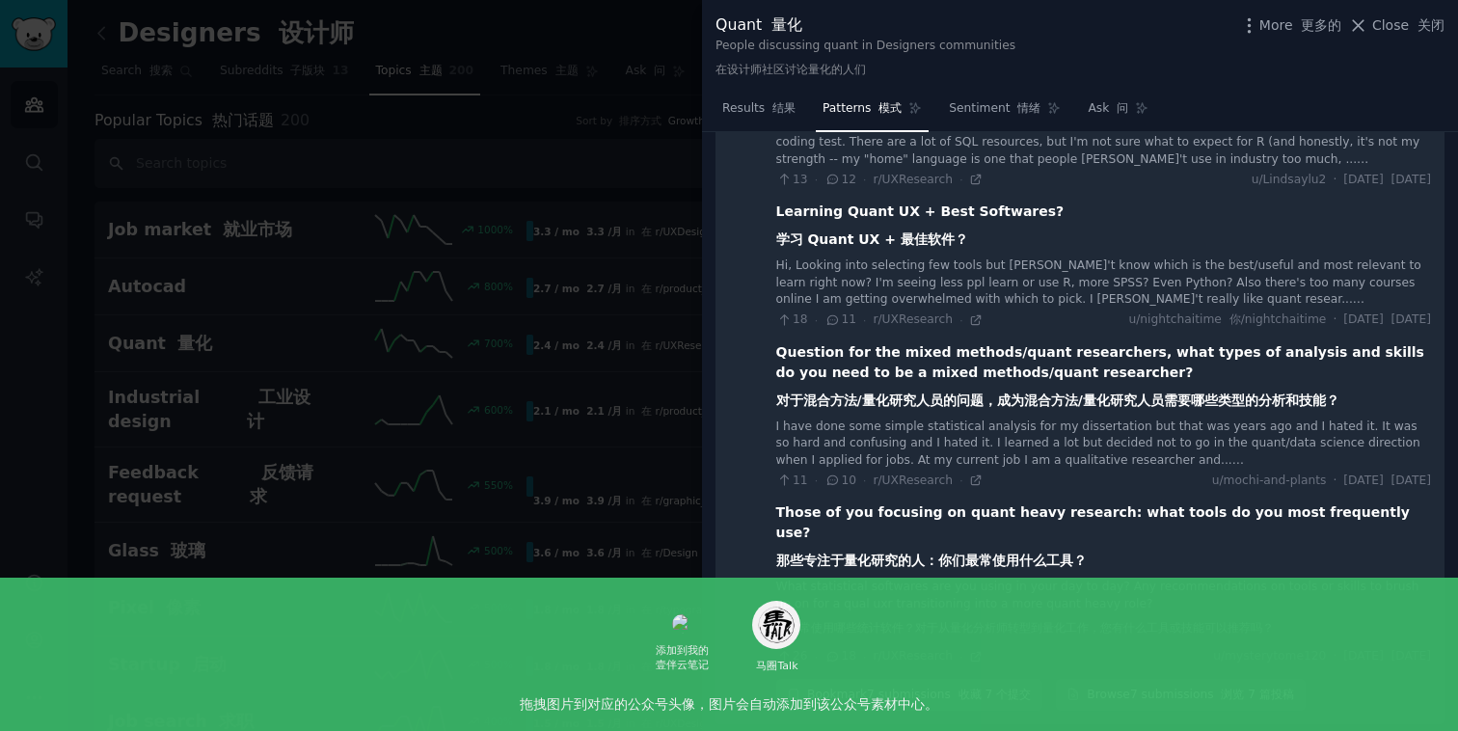
click at [1082, 525] on div "Those of you focusing on quant heavy research: what tools do you most frequentl…" at bounding box center [1103, 540] width 655 height 76
click at [1134, 550] on div "Those of you focusing on quant heavy research: what tools do you most frequentl…" at bounding box center [1103, 540] width 655 height 76
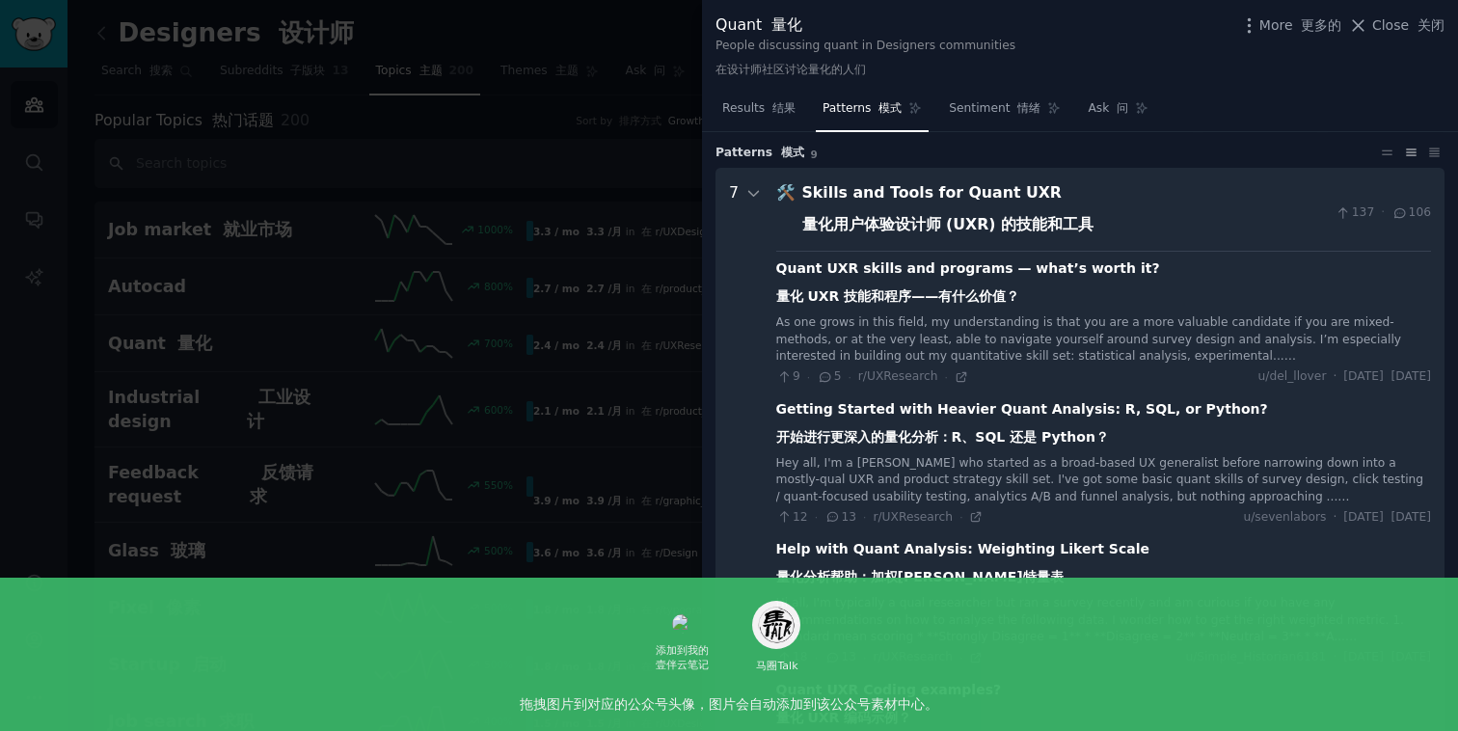
scroll to position [22, 0]
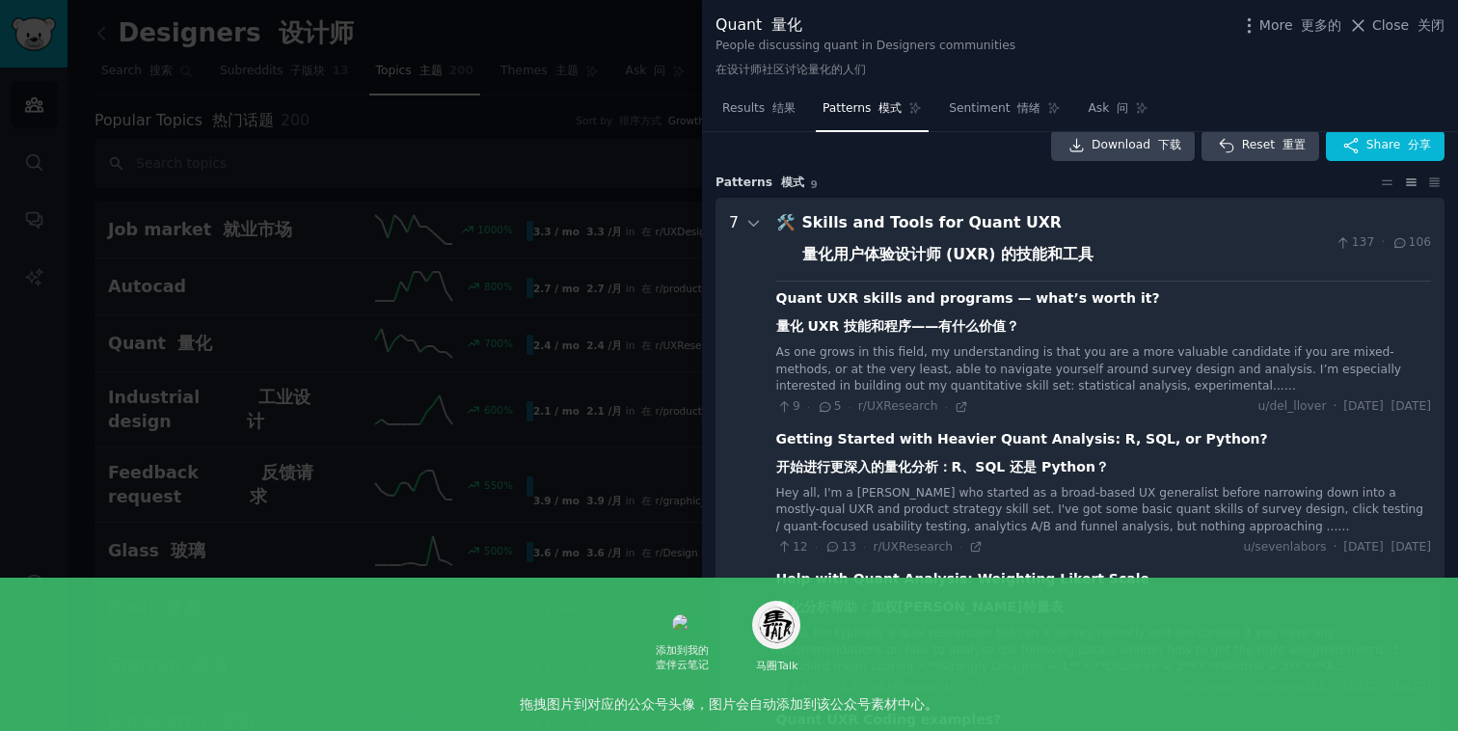
click at [933, 236] on div "Skills and Tools for Quant UXR 量化用户体验设计师 (UXR) 的技能和工具" at bounding box center [1065, 242] width 526 height 63
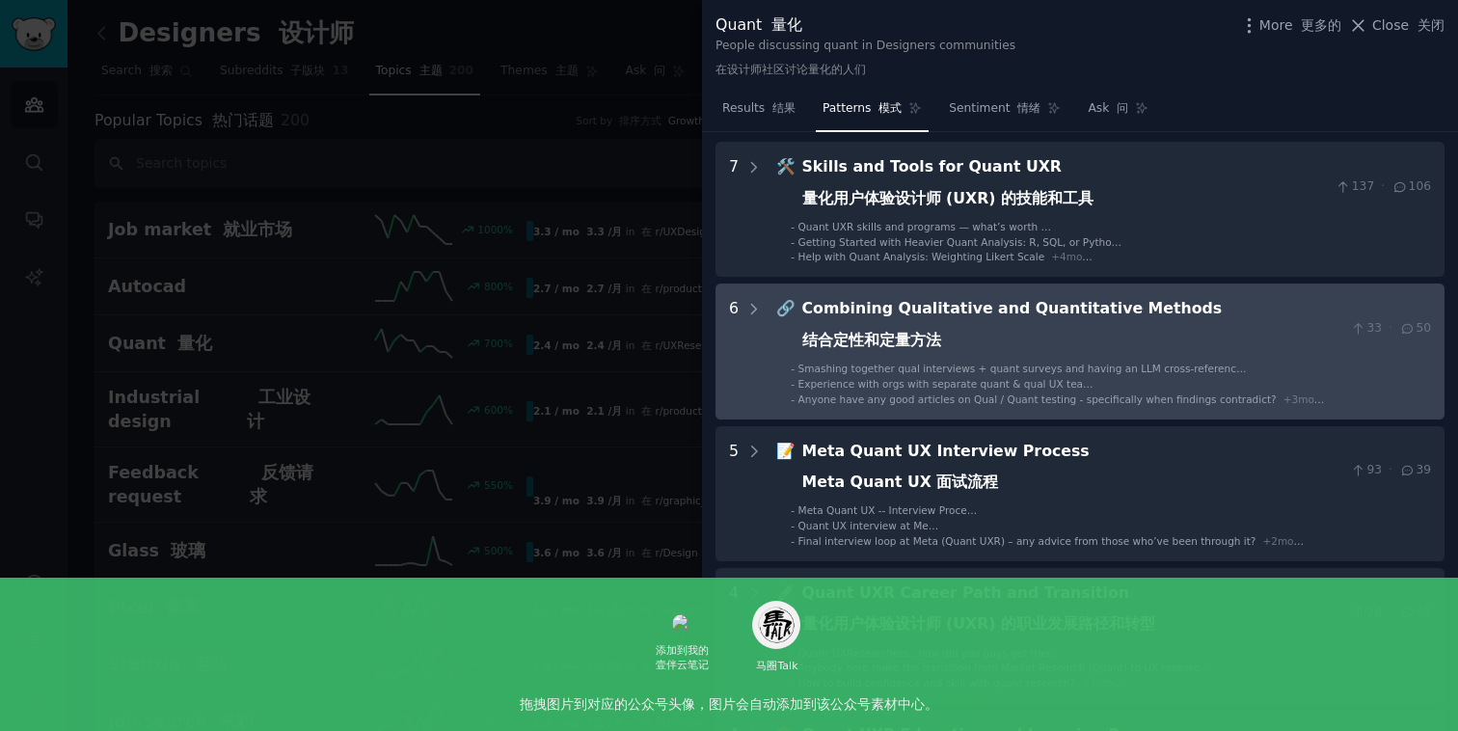
scroll to position [89, 0]
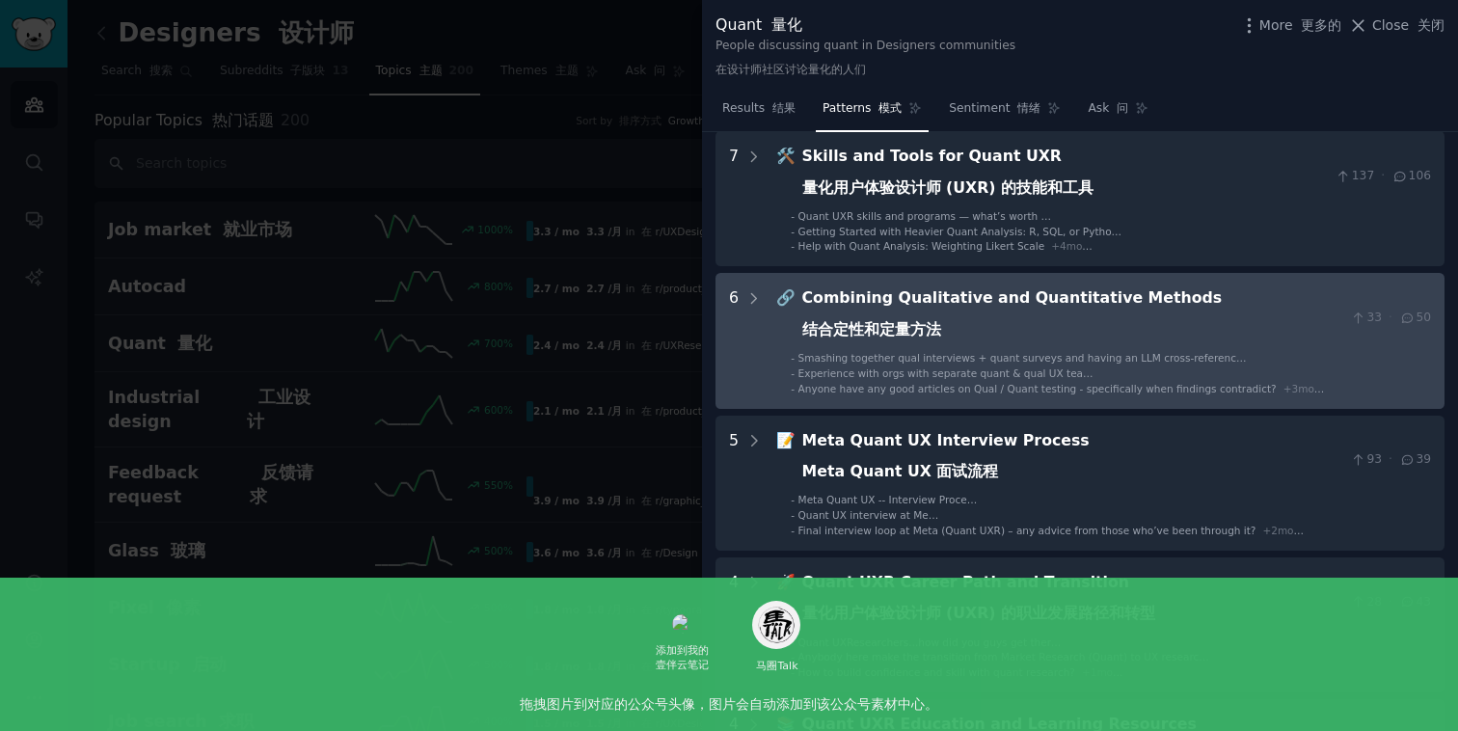
click at [942, 332] on div "Combining Qualitative and Quantitative Methods 结合定性和定量方法" at bounding box center [1072, 317] width 541 height 63
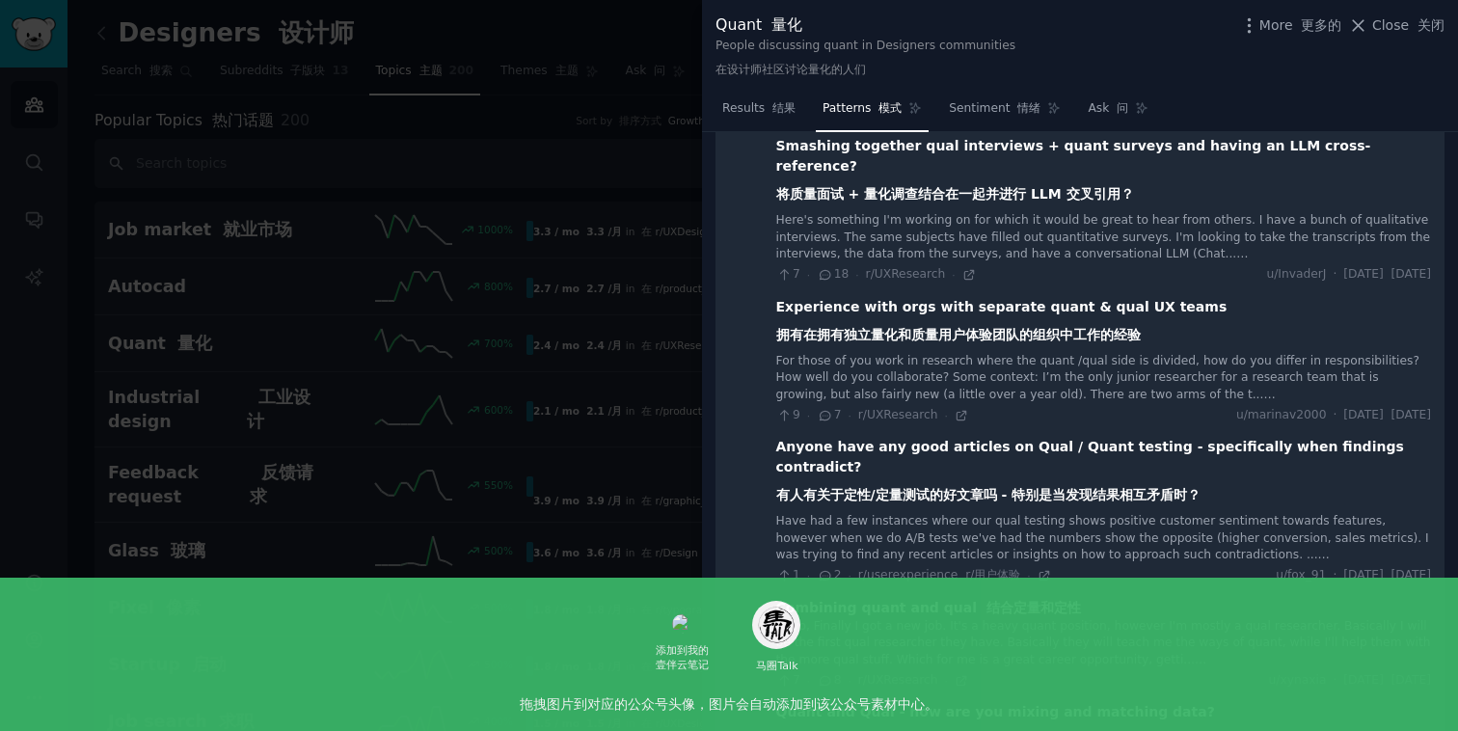
scroll to position [228, 0]
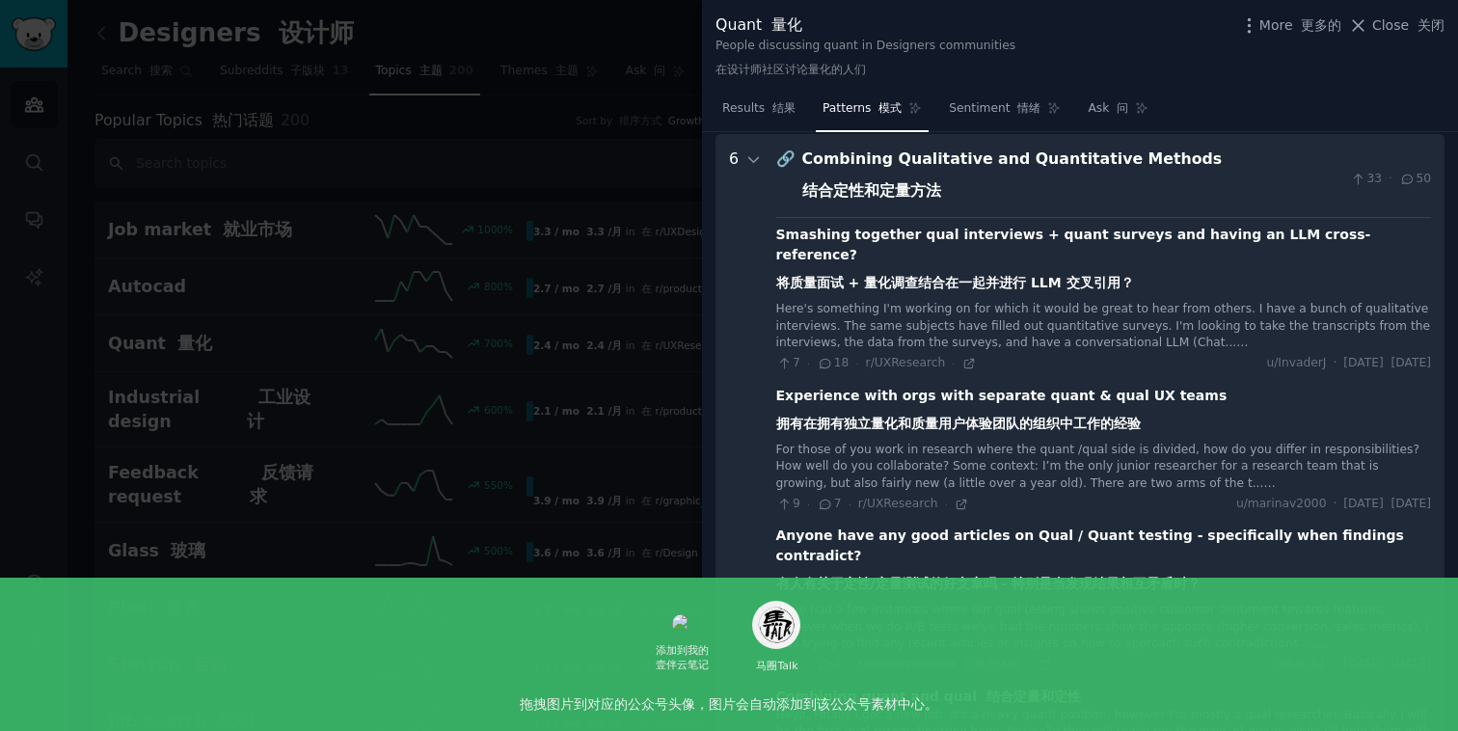
click at [963, 247] on div "Smashing together qual interviews + quant surveys and having an LLM cross-refer…" at bounding box center [1103, 263] width 655 height 76
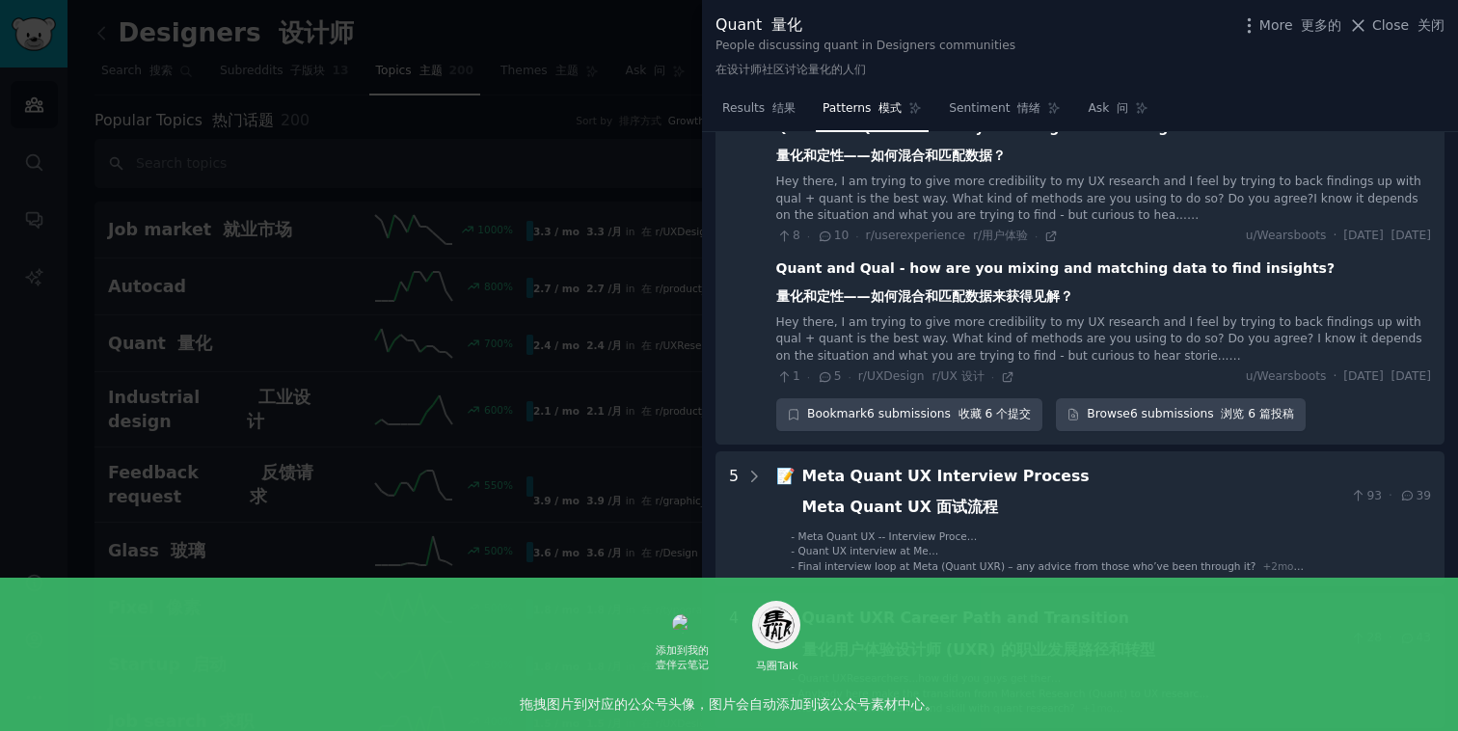
scroll to position [949, 0]
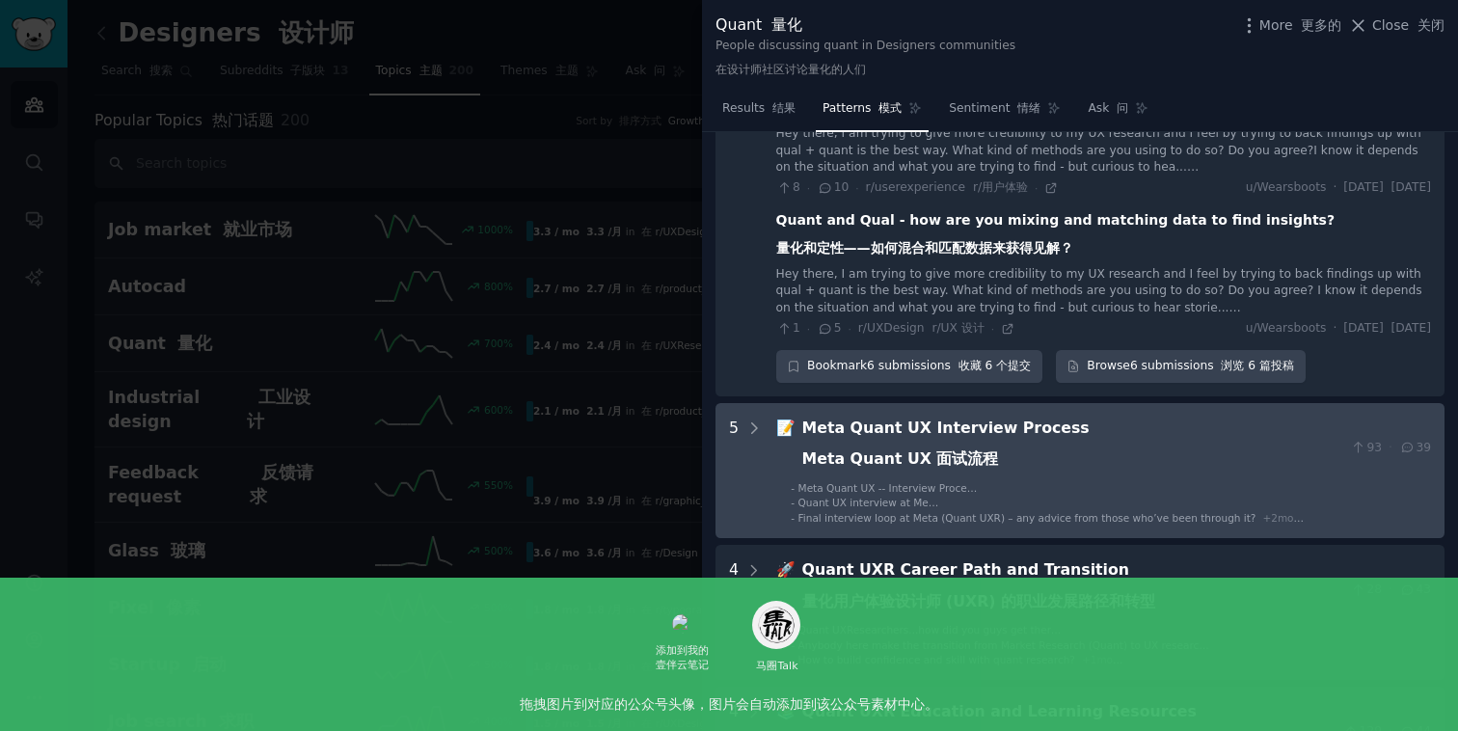
click at [1056, 425] on div "Meta Quant UX Interview Process Meta Quant UX 面试流程" at bounding box center [1072, 448] width 541 height 63
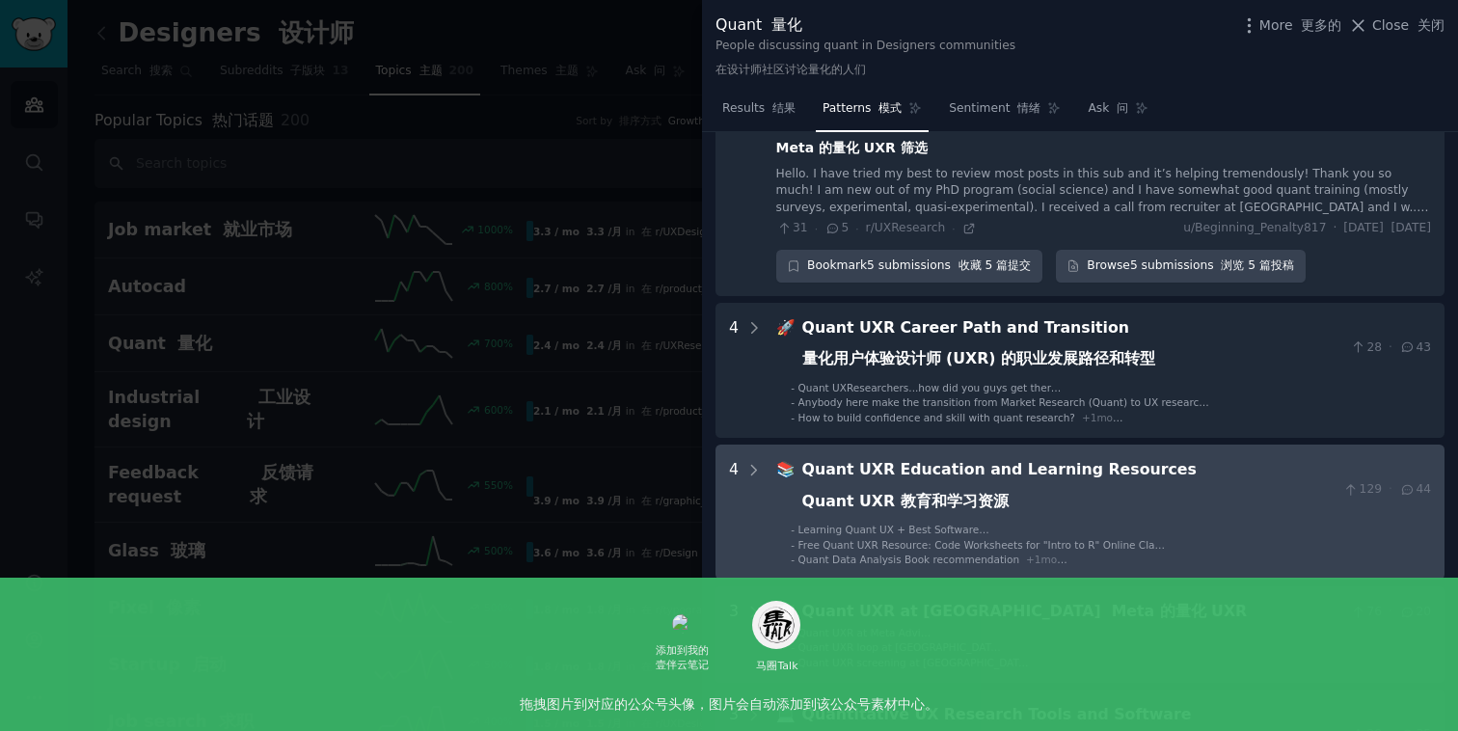
scroll to position [1924, 0]
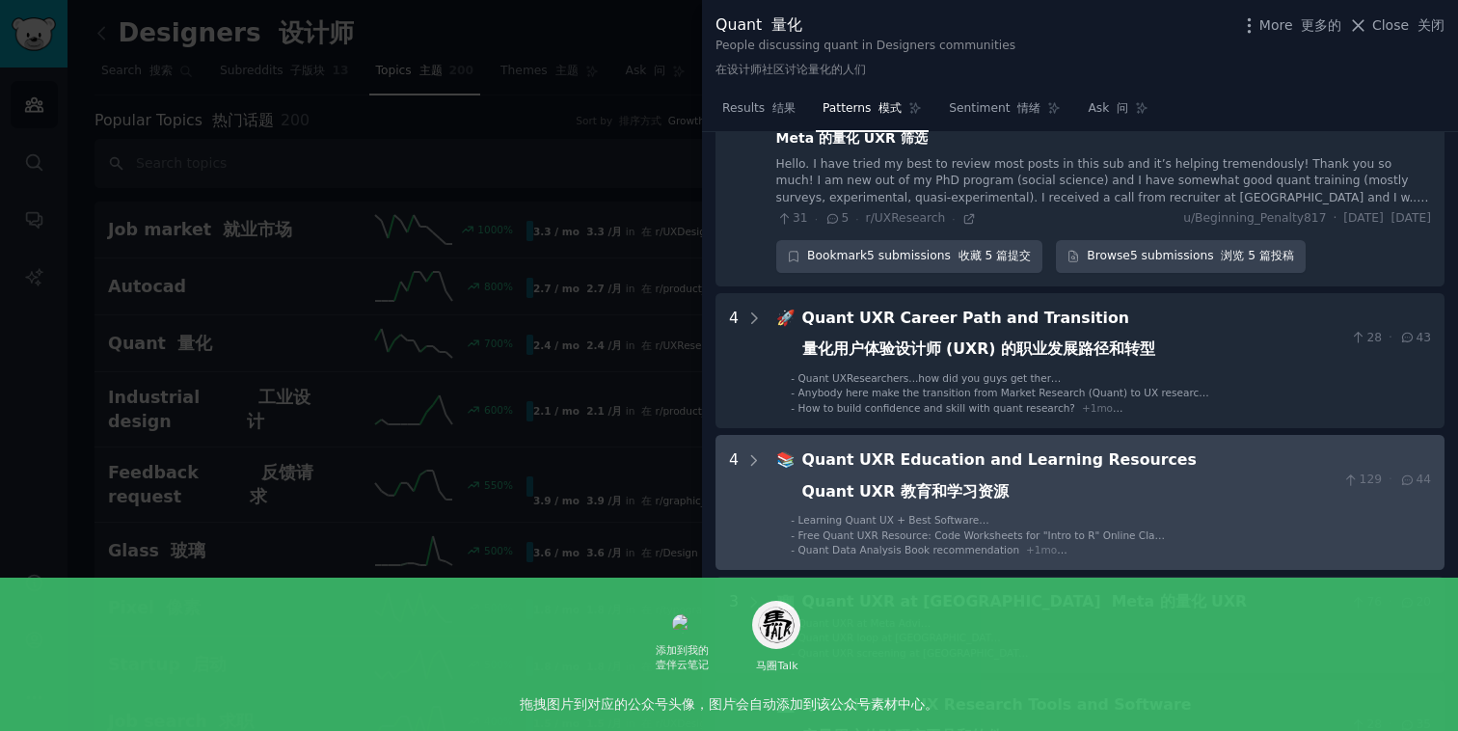
click at [1104, 449] on div "Quant UXR Education and Learning Resources Quant UXR 教育和学习资源" at bounding box center [1069, 479] width 534 height 63
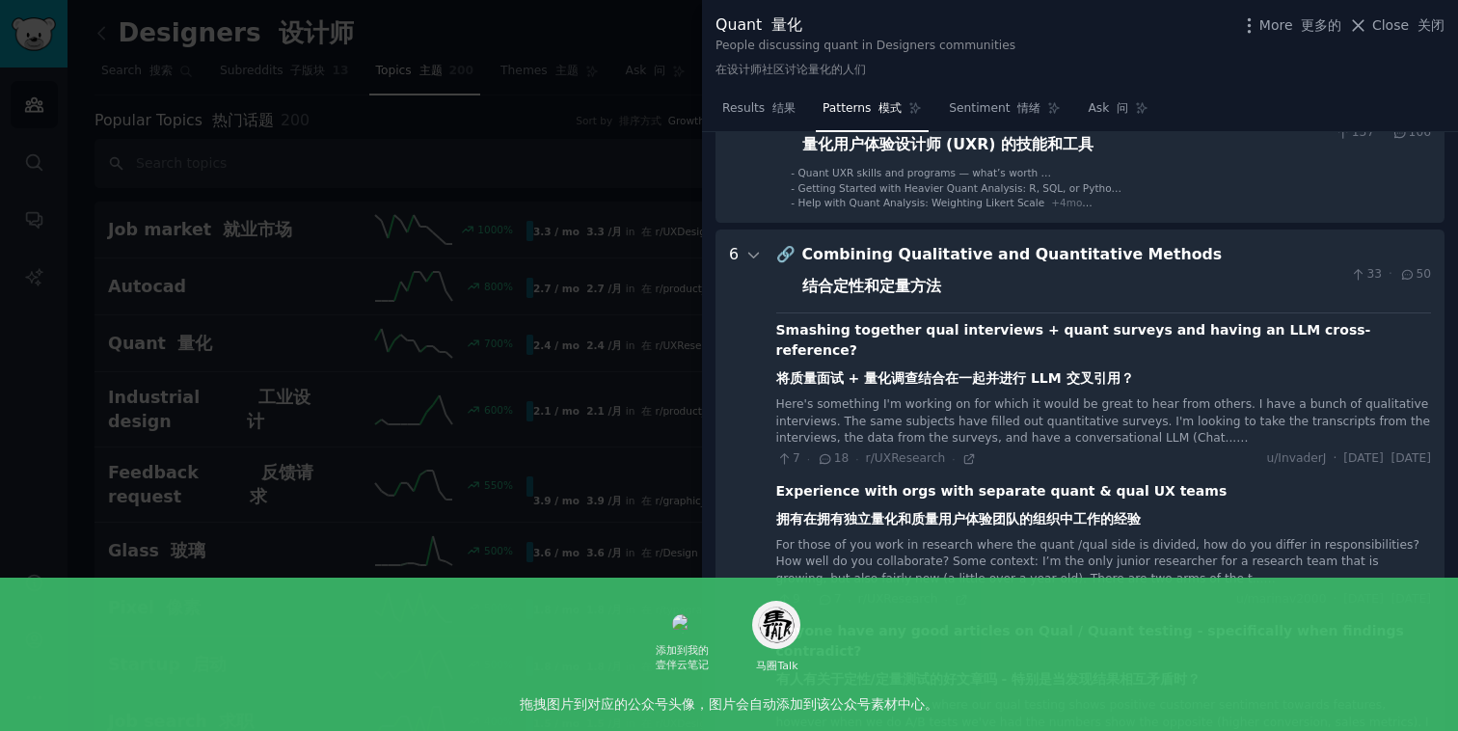
scroll to position [0, 0]
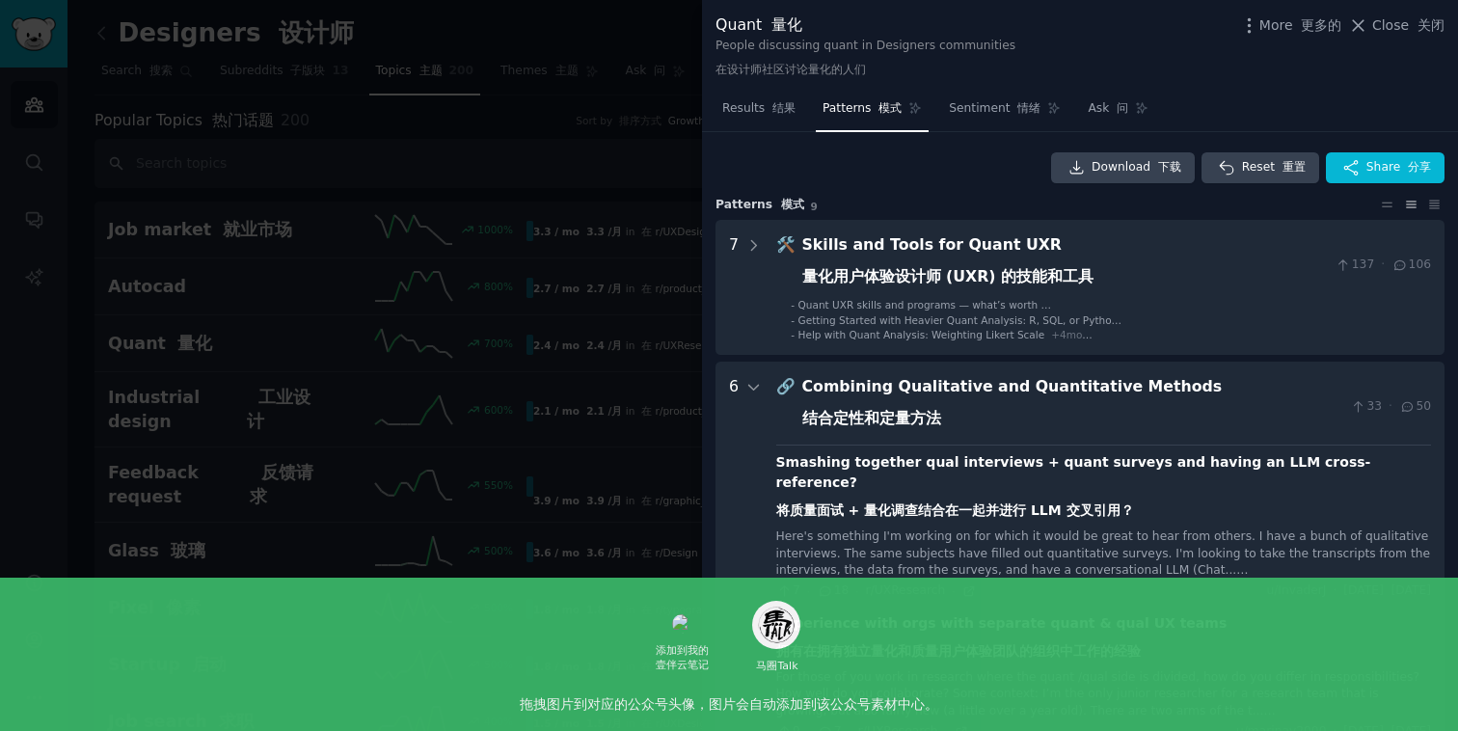
click at [843, 71] on font "在设计师社区讨论量化的人们" at bounding box center [790, 69] width 150 height 13
click at [1389, 21] on span "Close 关闭" at bounding box center [1408, 25] width 72 height 20
